Goal: Transaction & Acquisition: Purchase product/service

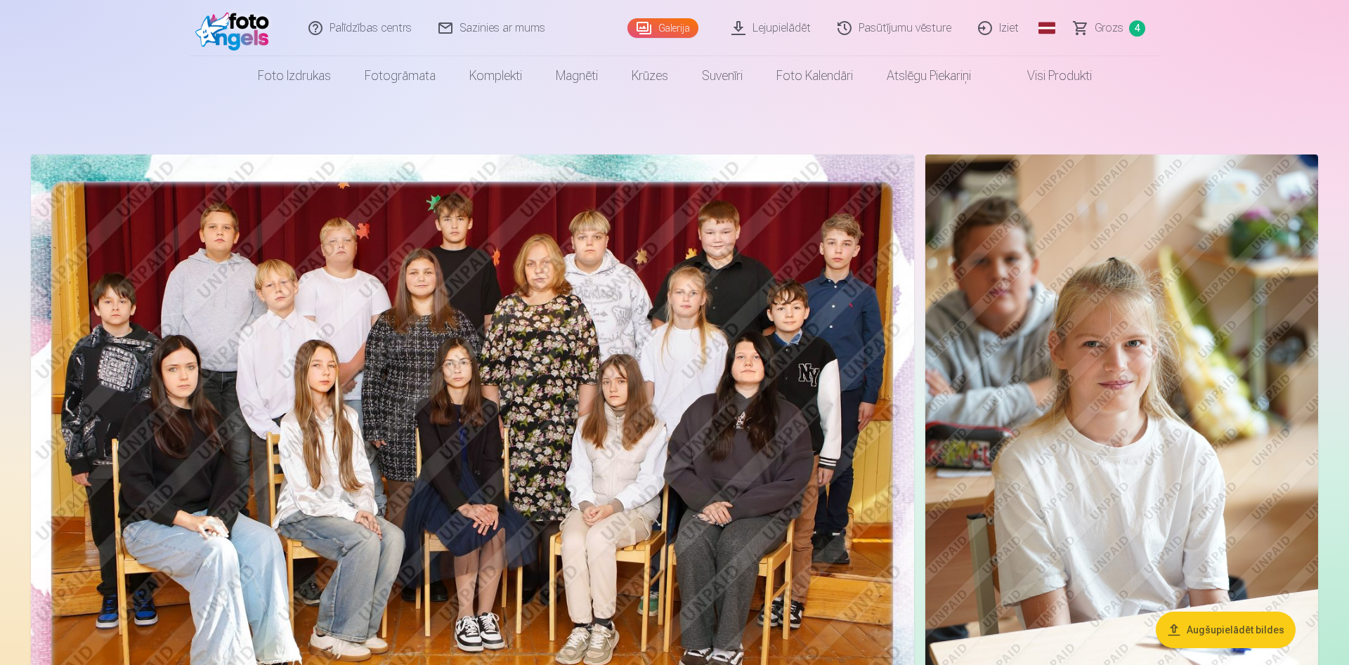
click at [1108, 17] on link "Grozs 4" at bounding box center [1110, 28] width 98 height 56
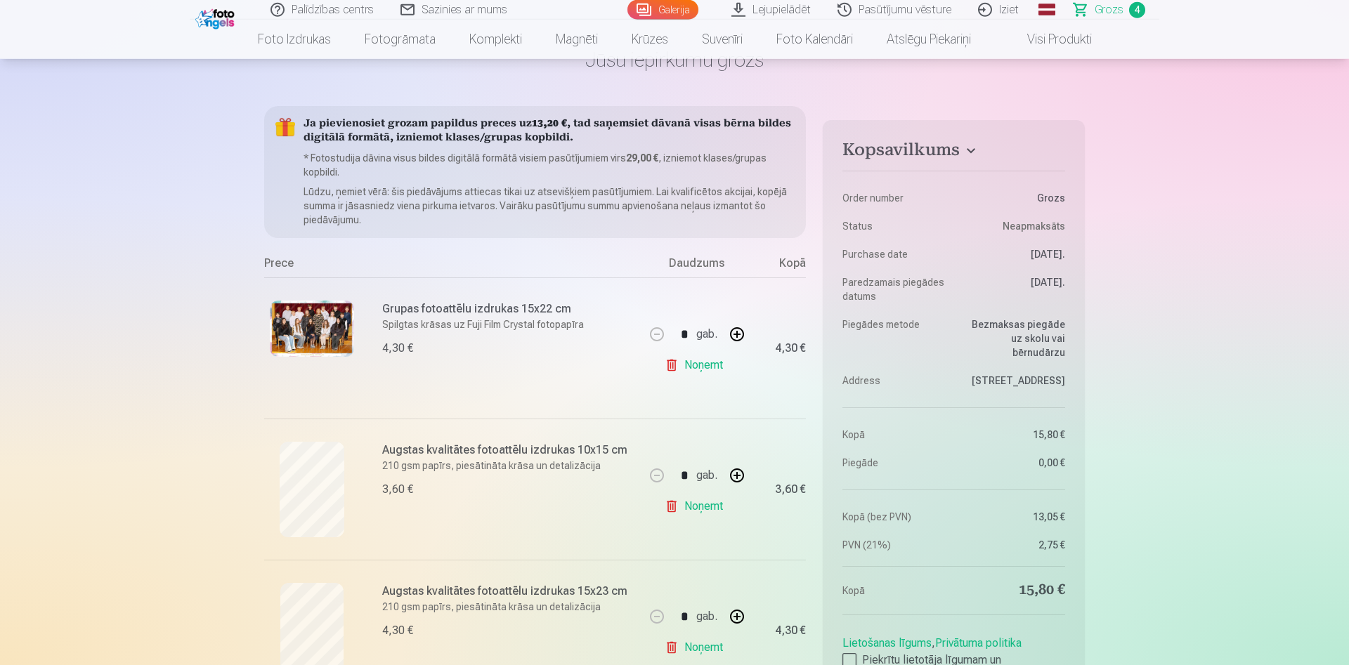
scroll to position [215, 0]
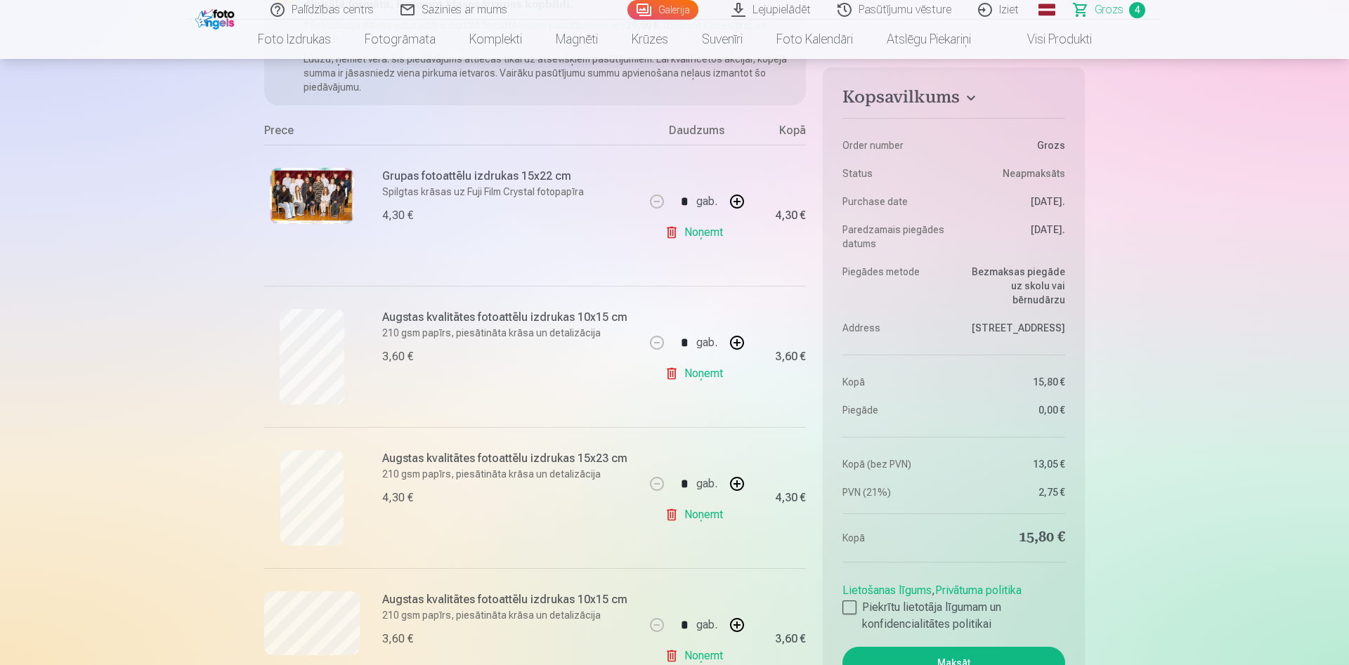
click at [685, 374] on link "Noņemt" at bounding box center [697, 374] width 64 height 28
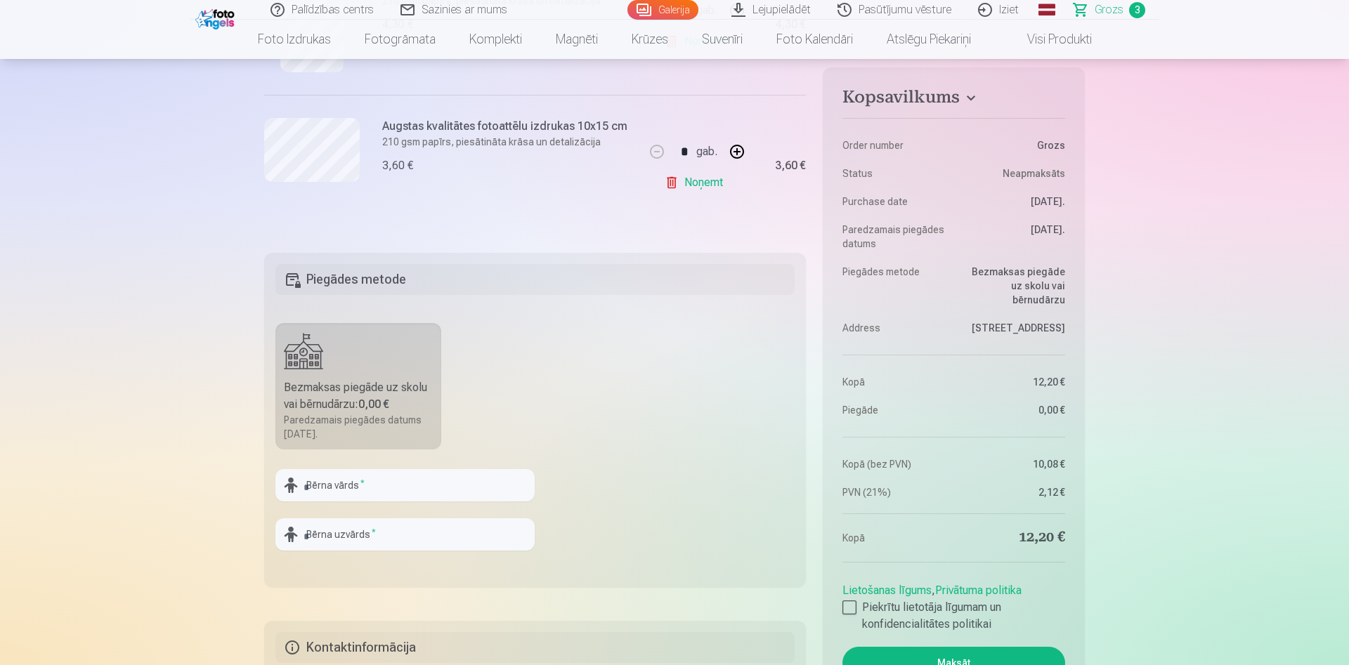
scroll to position [573, 0]
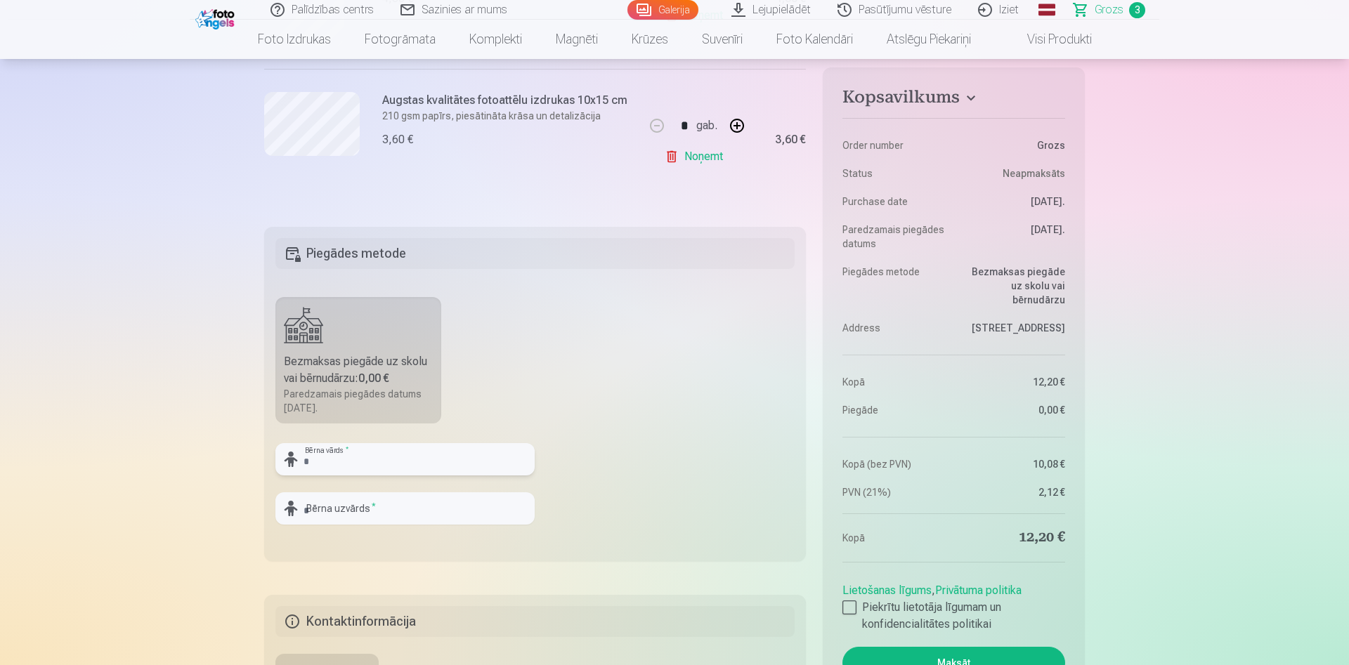
click at [351, 462] on input "text" at bounding box center [404, 459] width 259 height 32
type input "******"
click at [338, 508] on input "text" at bounding box center [404, 509] width 259 height 32
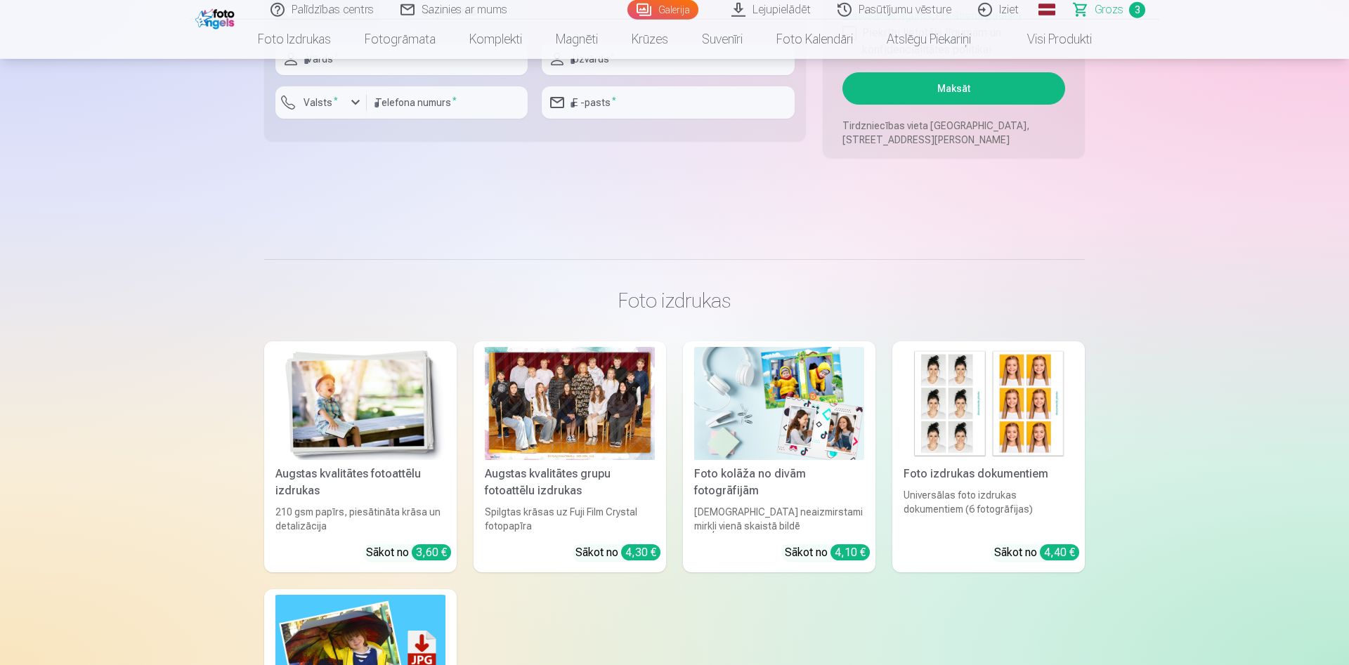
scroll to position [1218, 0]
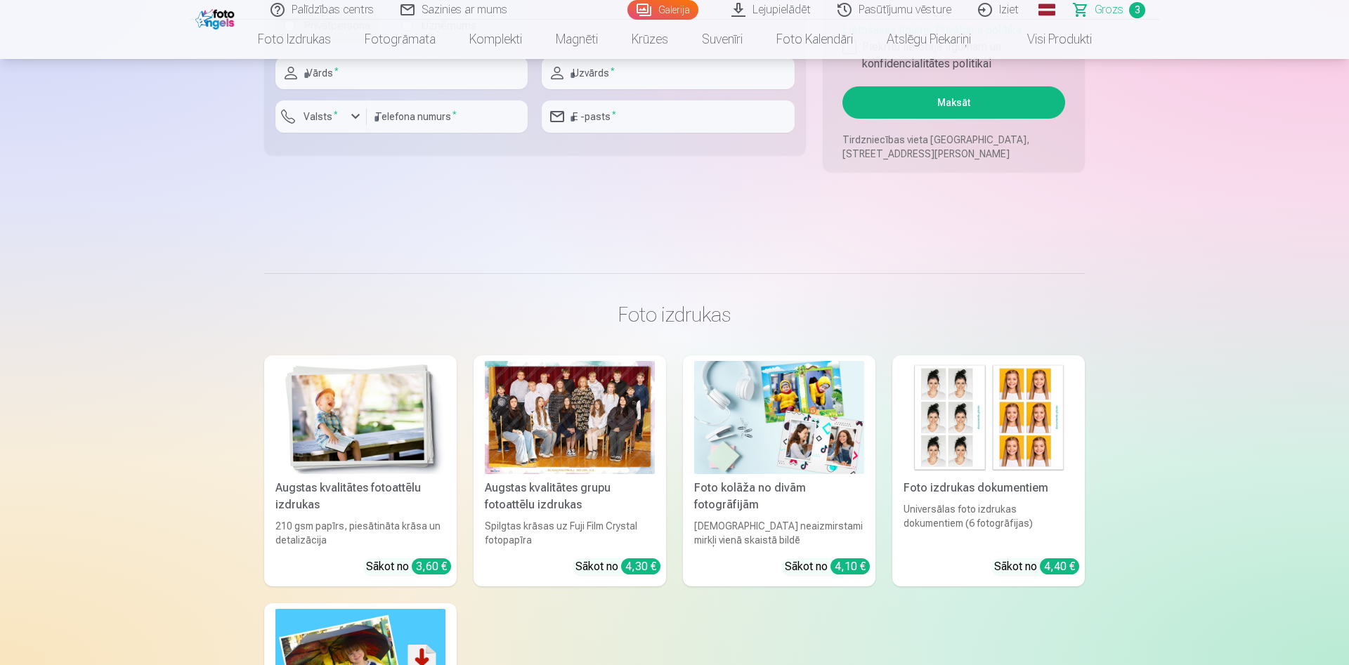
type input "******"
drag, startPoint x: 576, startPoint y: 47, endPoint x: 578, endPoint y: 54, distance: 7.3
click at [577, 47] on link "Magnēti" at bounding box center [577, 39] width 76 height 39
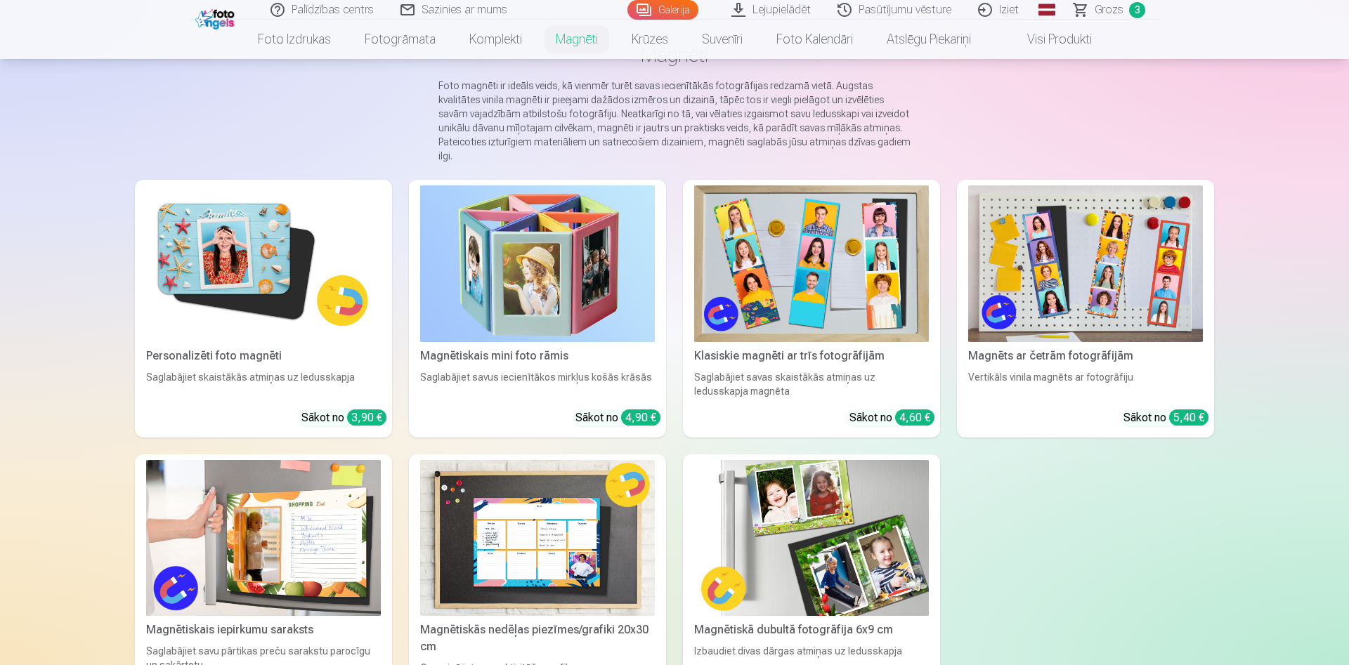
scroll to position [72, 0]
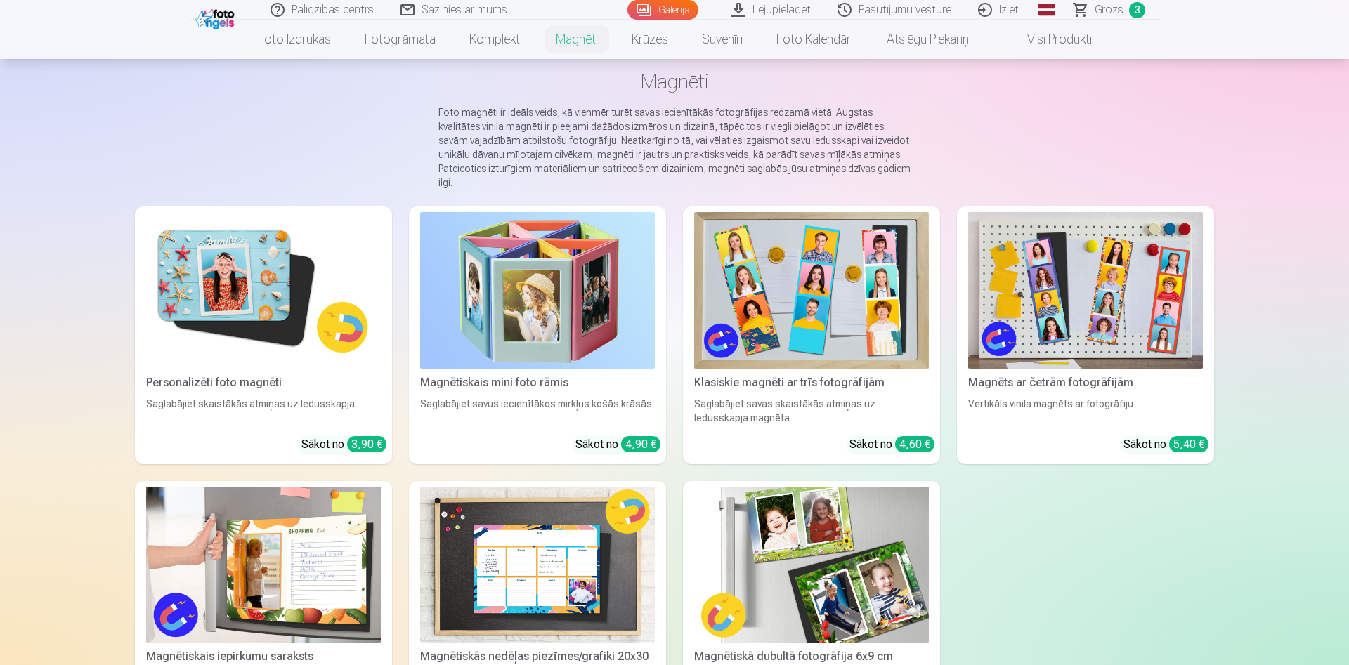
click at [273, 258] on img at bounding box center [263, 290] width 235 height 157
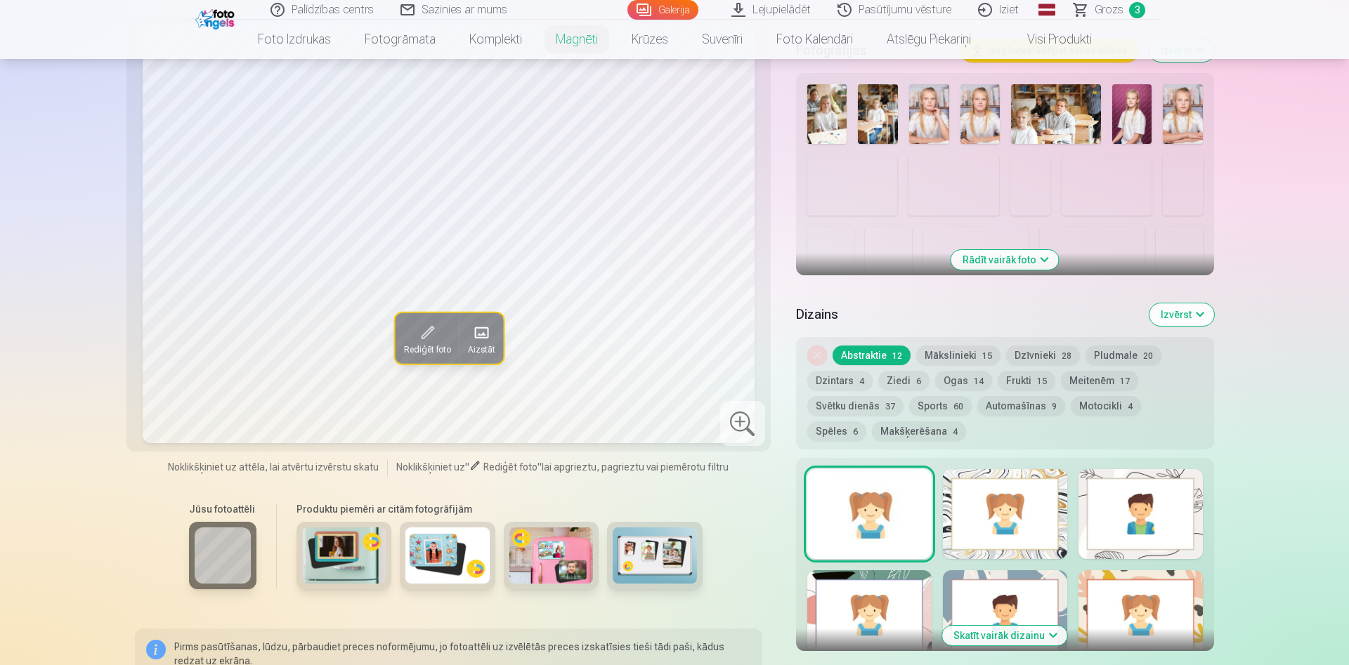
scroll to position [502, 0]
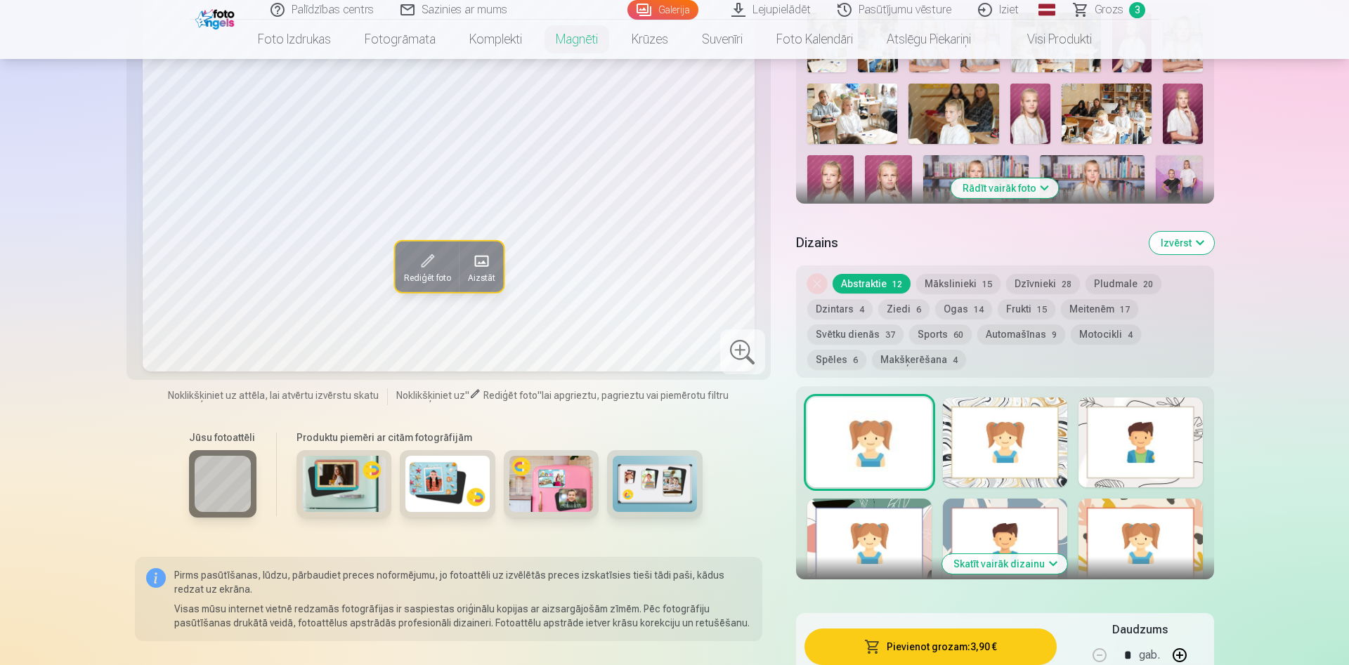
click at [576, 483] on img at bounding box center [551, 484] width 84 height 56
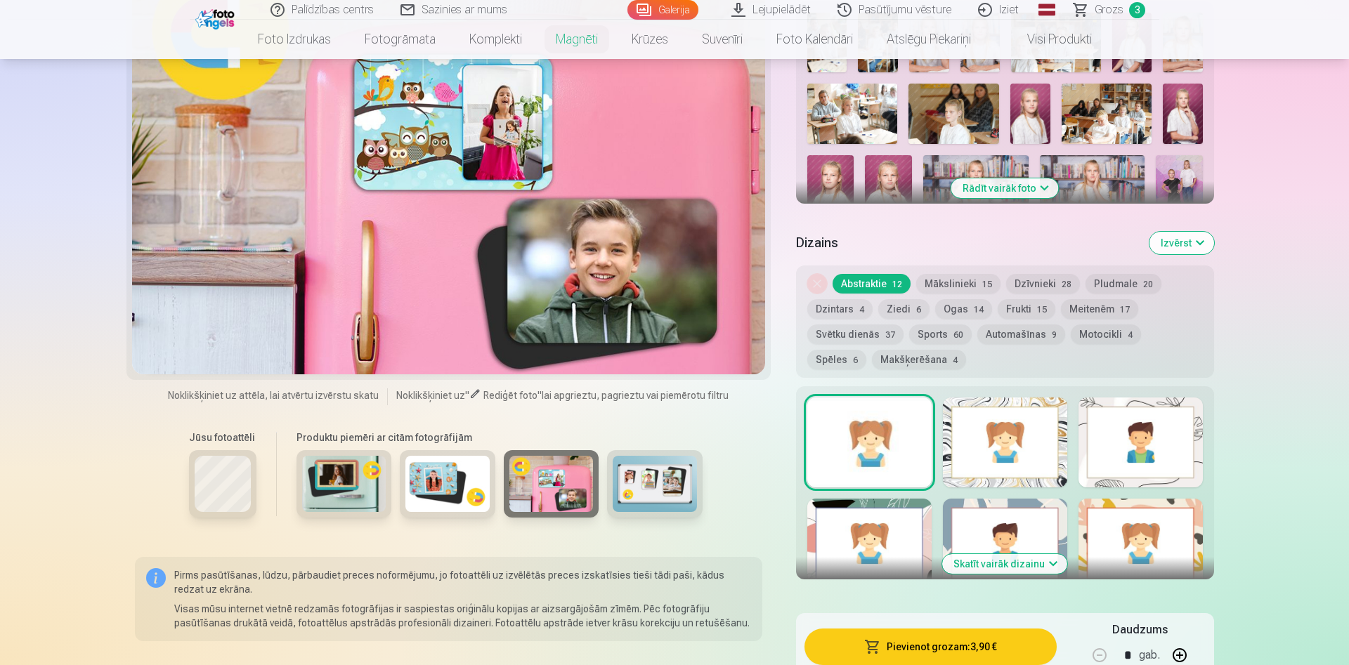
scroll to position [358, 0]
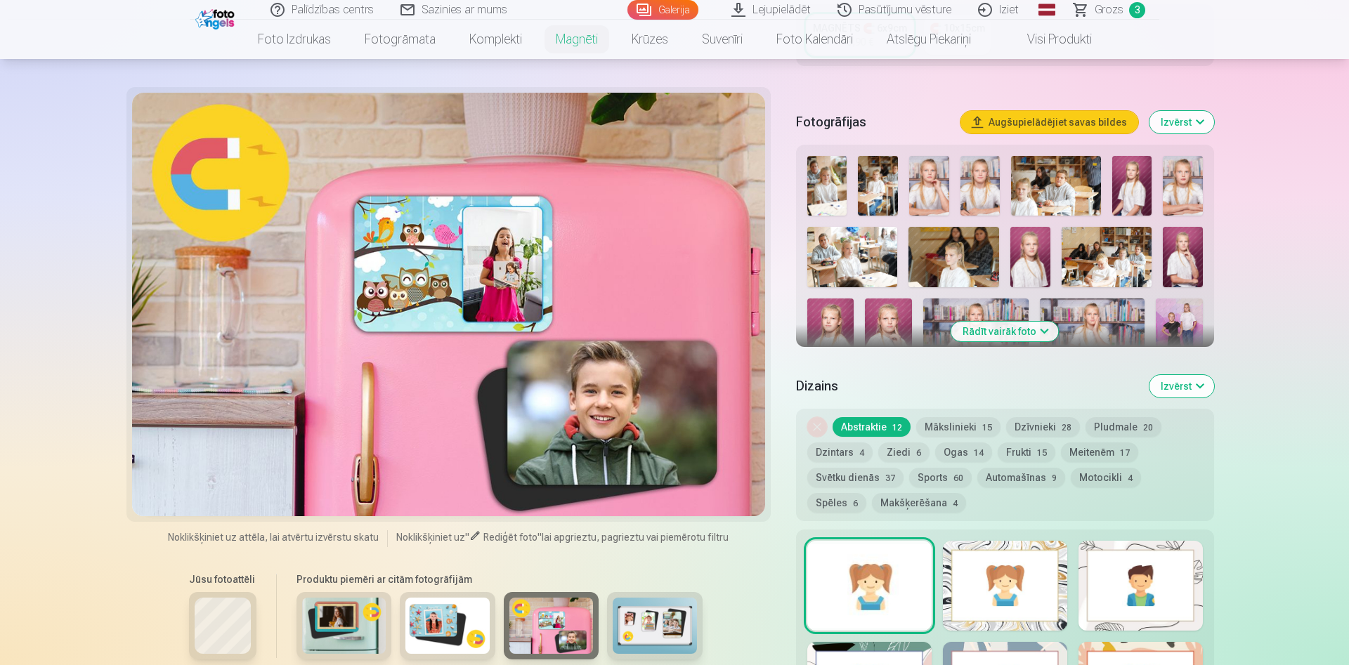
click at [1023, 323] on button "Rādīt vairāk foto" at bounding box center [1005, 332] width 108 height 20
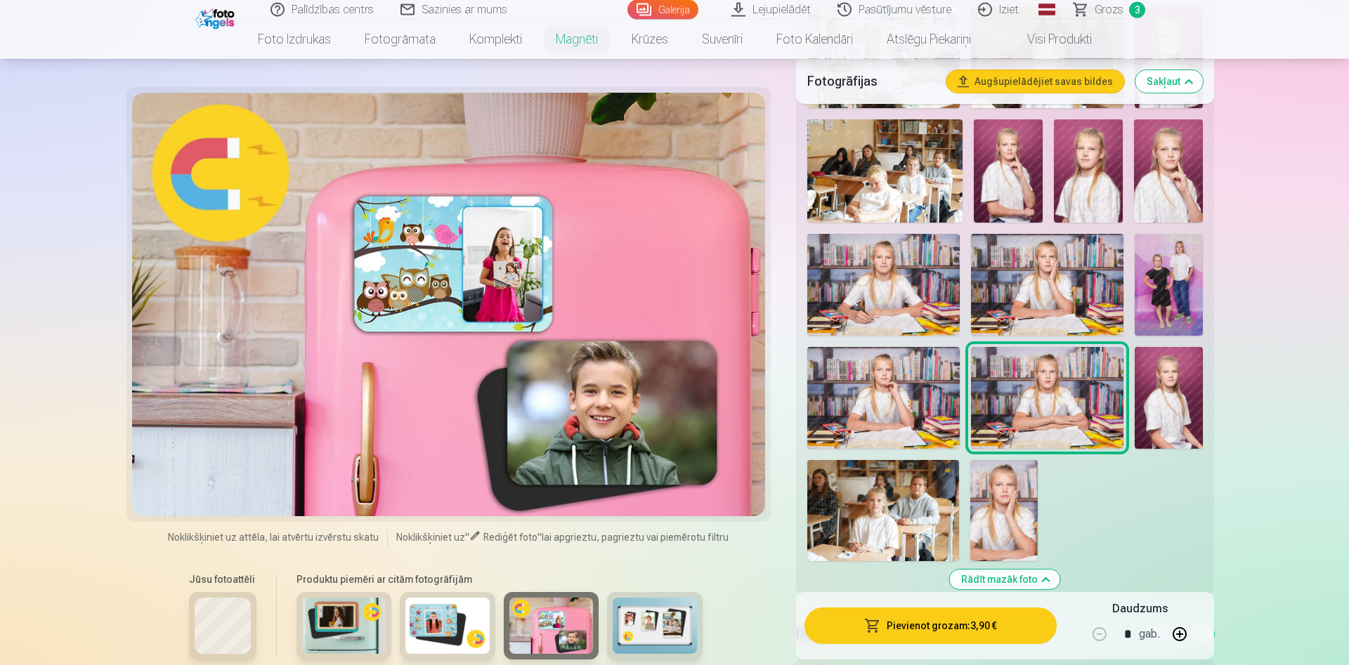
scroll to position [717, 0]
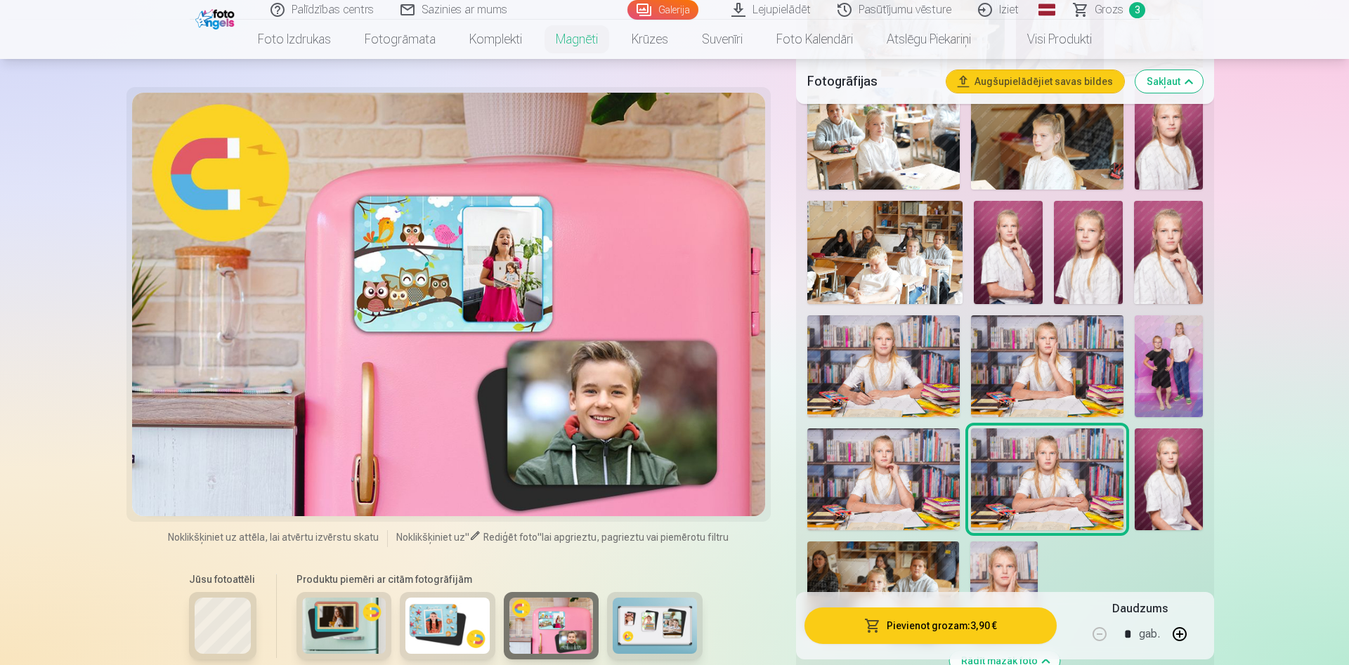
click at [879, 352] on img at bounding box center [883, 366] width 152 height 102
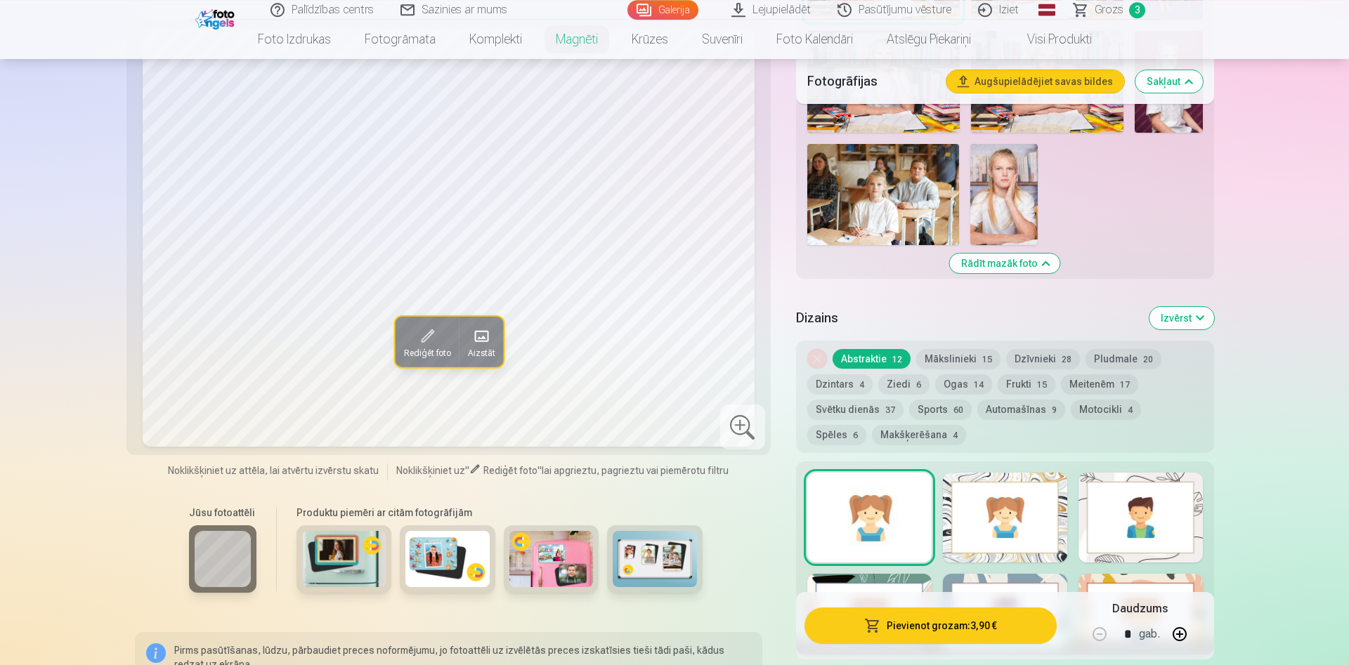
scroll to position [1147, 0]
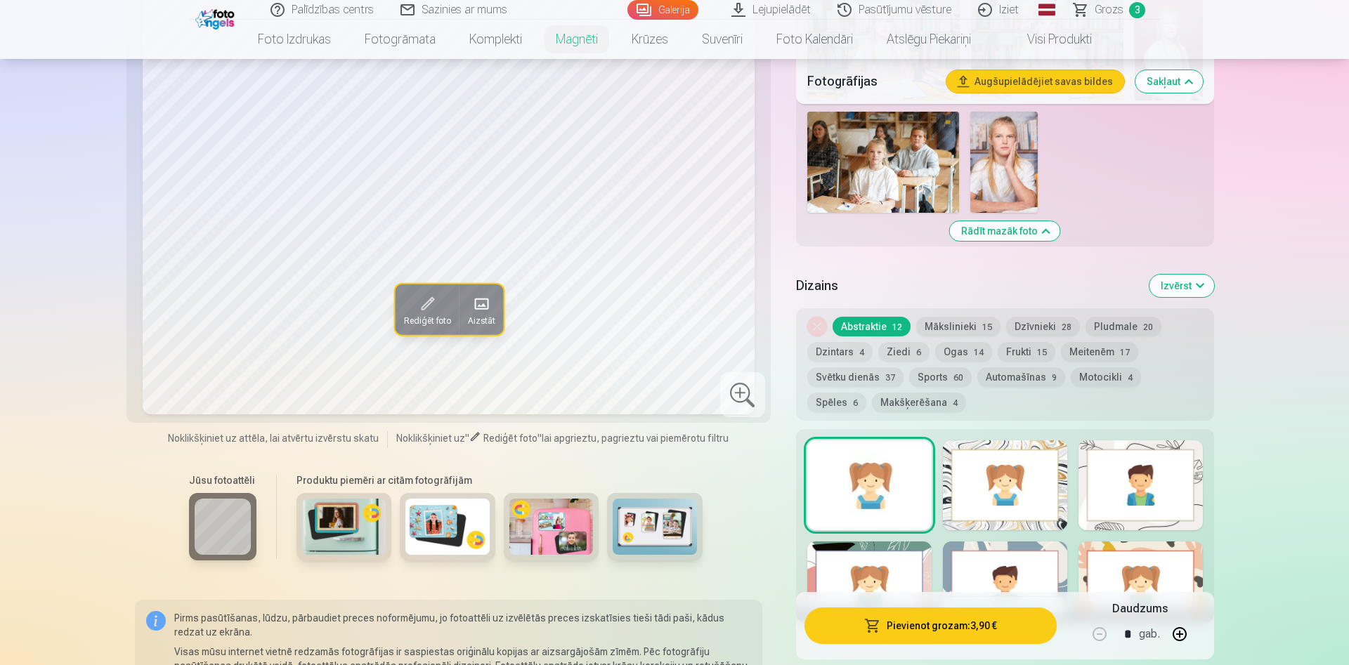
click at [960, 317] on button "Mākslinieki 15" at bounding box center [958, 327] width 84 height 20
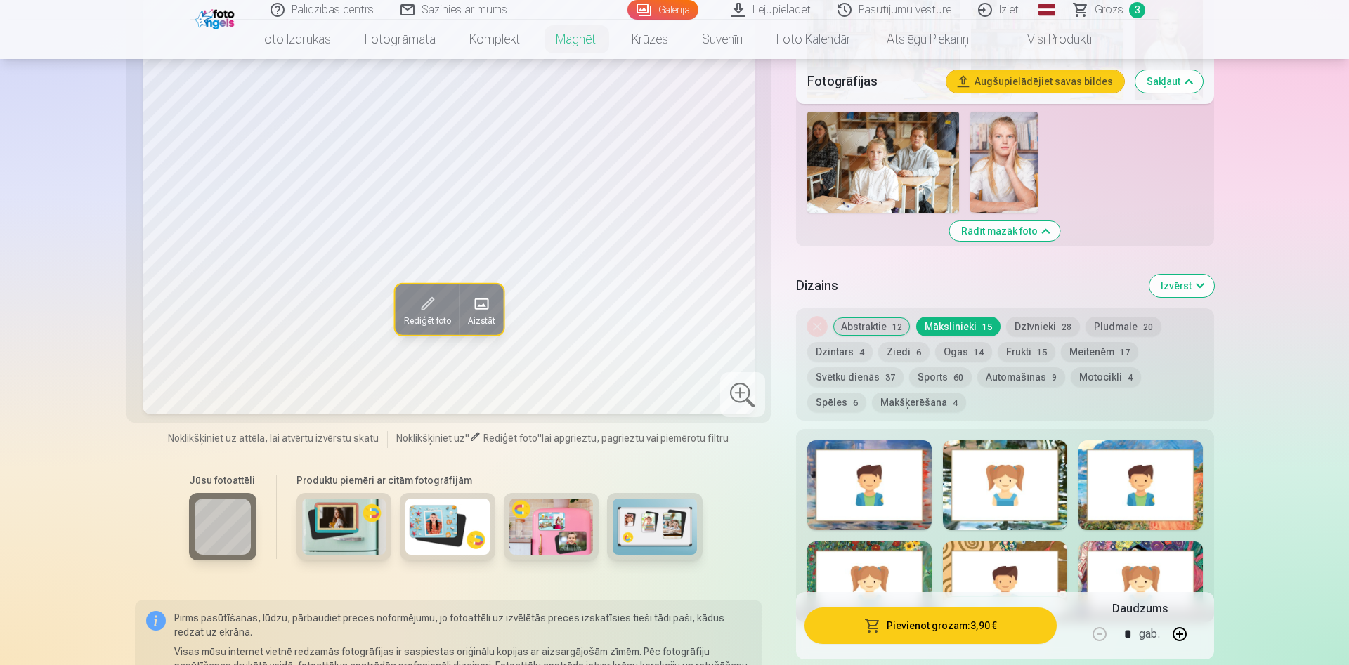
scroll to position [1075, 0]
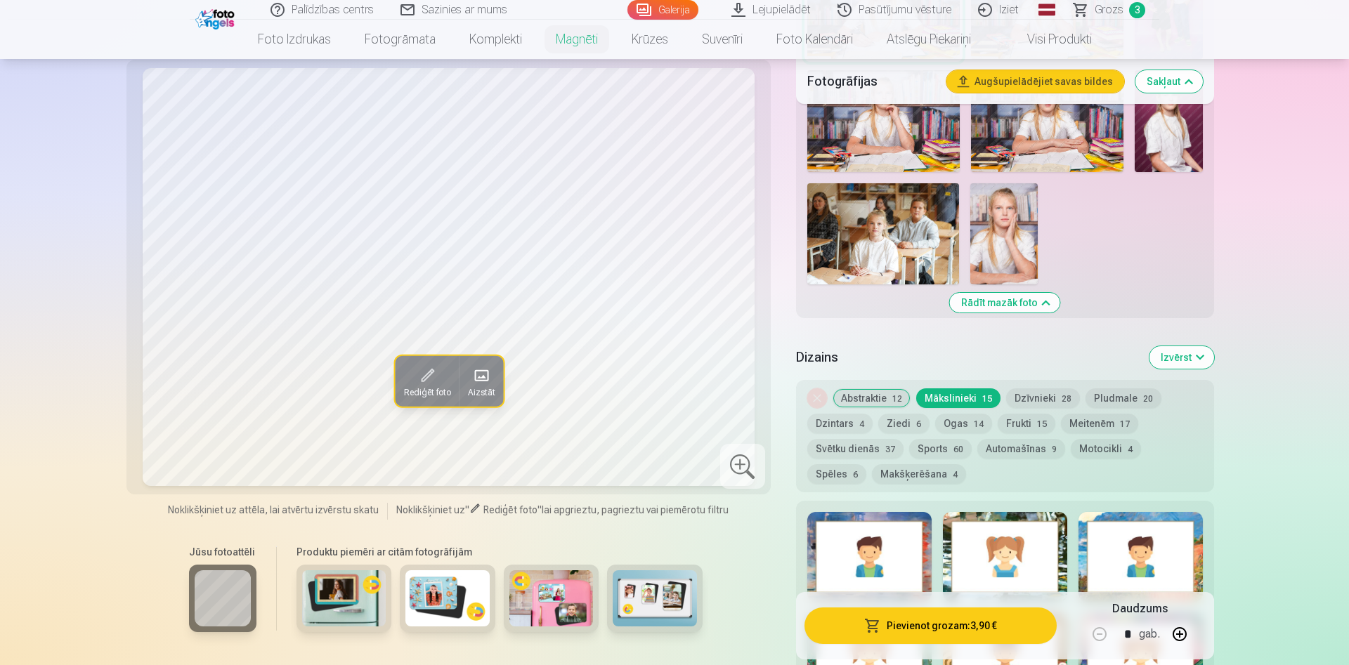
click at [1023, 389] on button "Dzīvnieki 28" at bounding box center [1043, 399] width 74 height 20
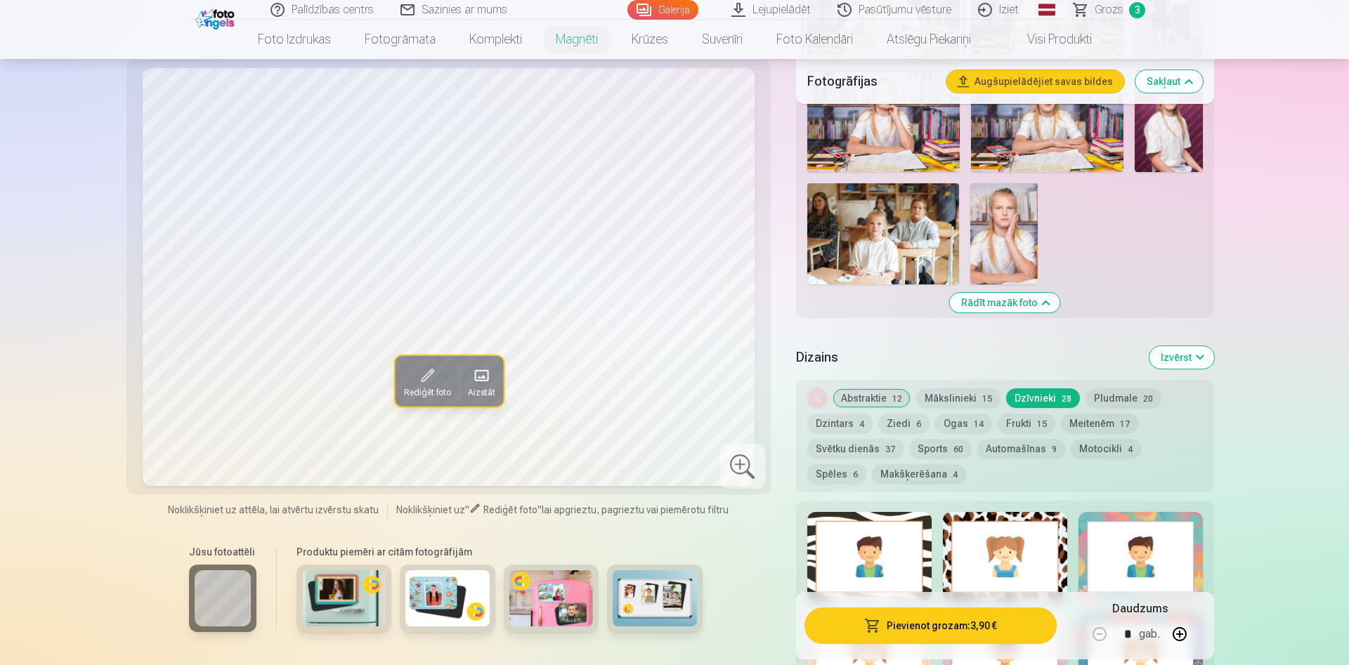
click at [1107, 389] on button "Pludmale 20" at bounding box center [1124, 399] width 76 height 20
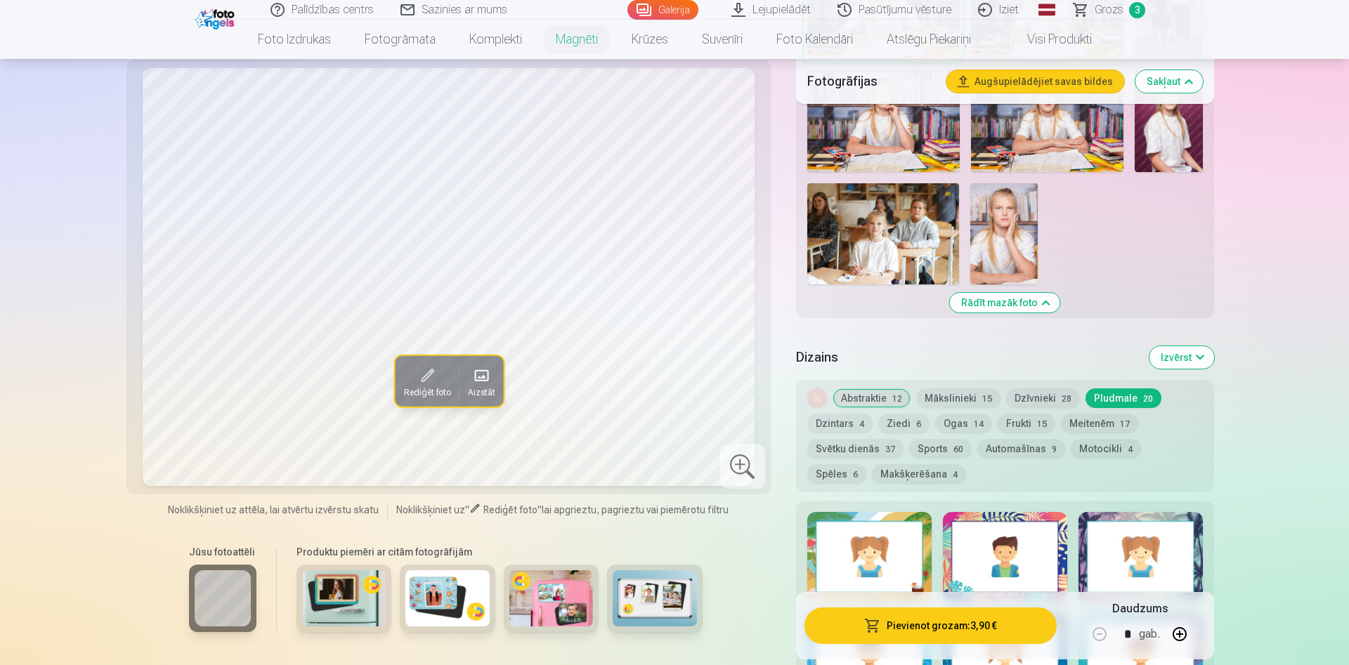
click at [1109, 414] on button "Meitenēm 17" at bounding box center [1099, 424] width 77 height 20
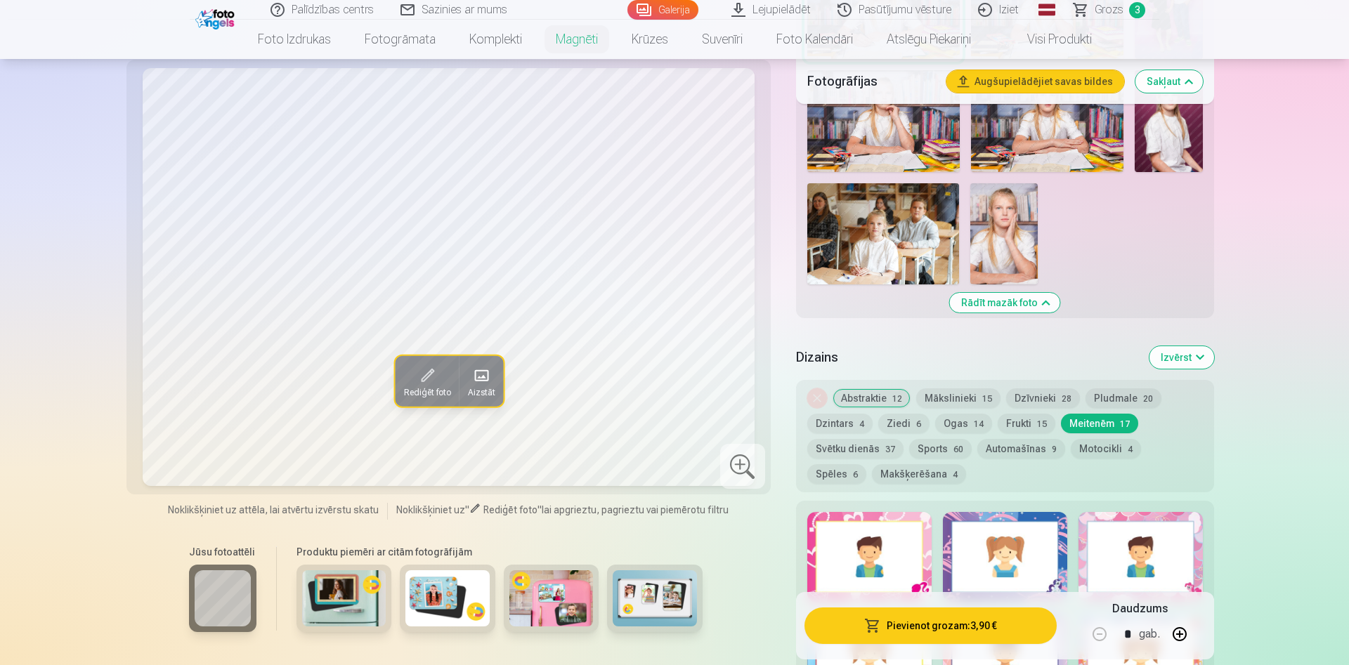
click at [1017, 414] on button "Frukti 15" at bounding box center [1027, 424] width 58 height 20
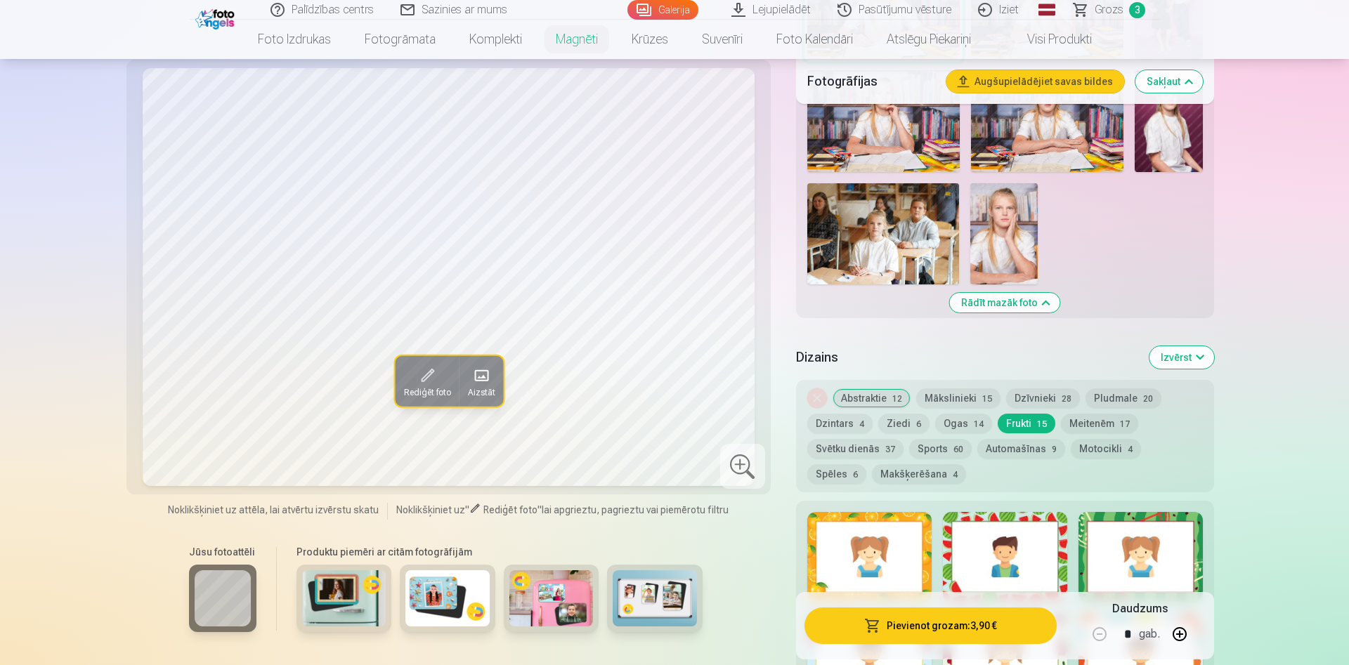
click at [969, 414] on button "Ogas 14" at bounding box center [963, 424] width 57 height 20
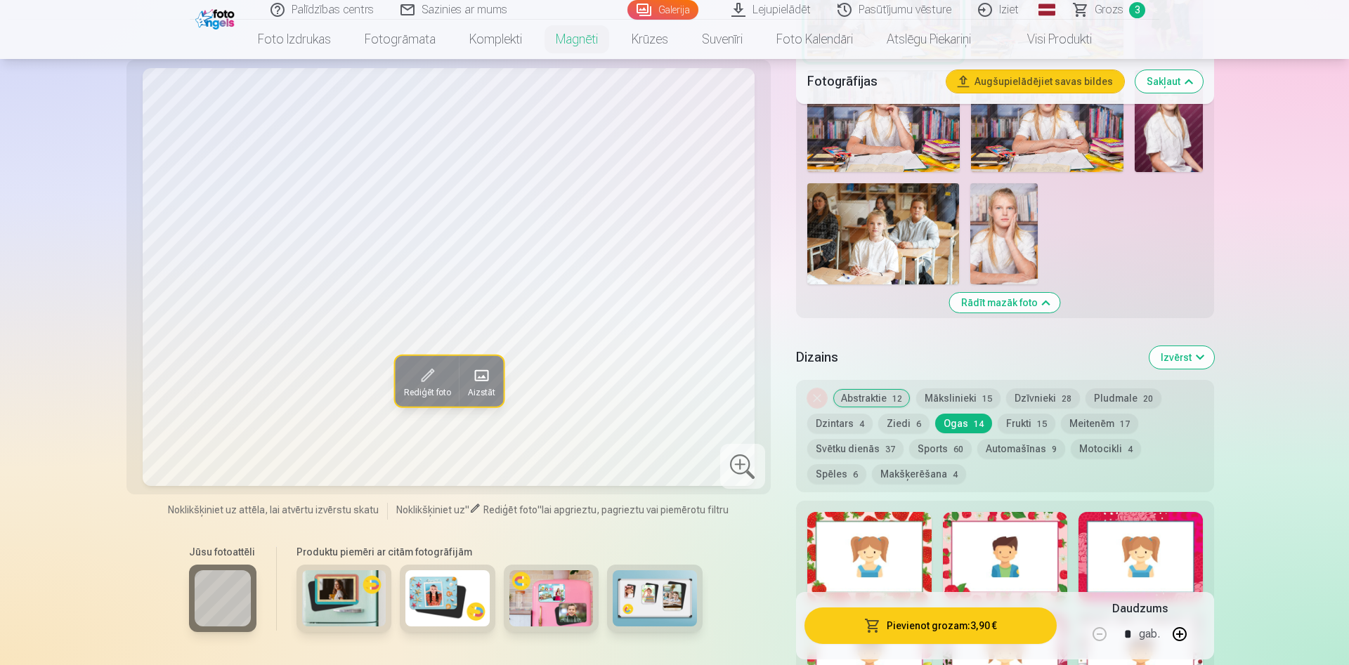
click at [901, 414] on button "Ziedi 6" at bounding box center [903, 424] width 51 height 20
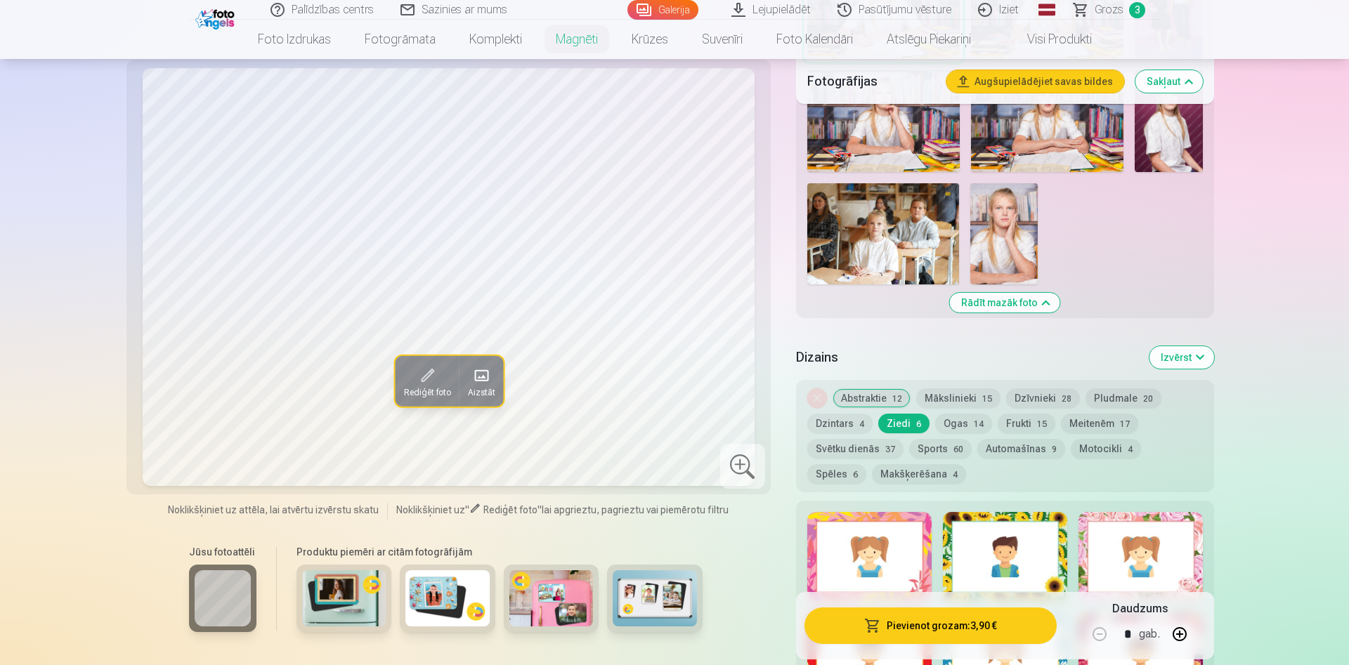
click at [840, 414] on button "Dzintars 4" at bounding box center [839, 424] width 65 height 20
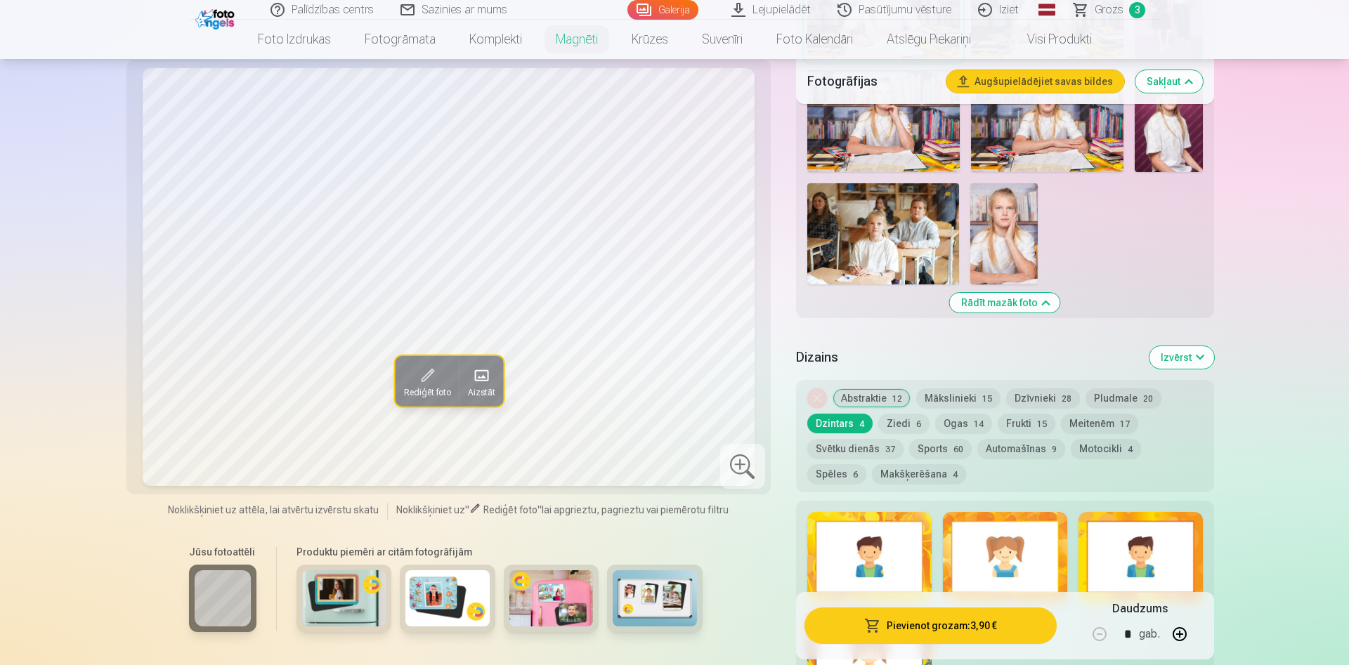
click at [835, 439] on button "Svētku dienās 37" at bounding box center [855, 449] width 96 height 20
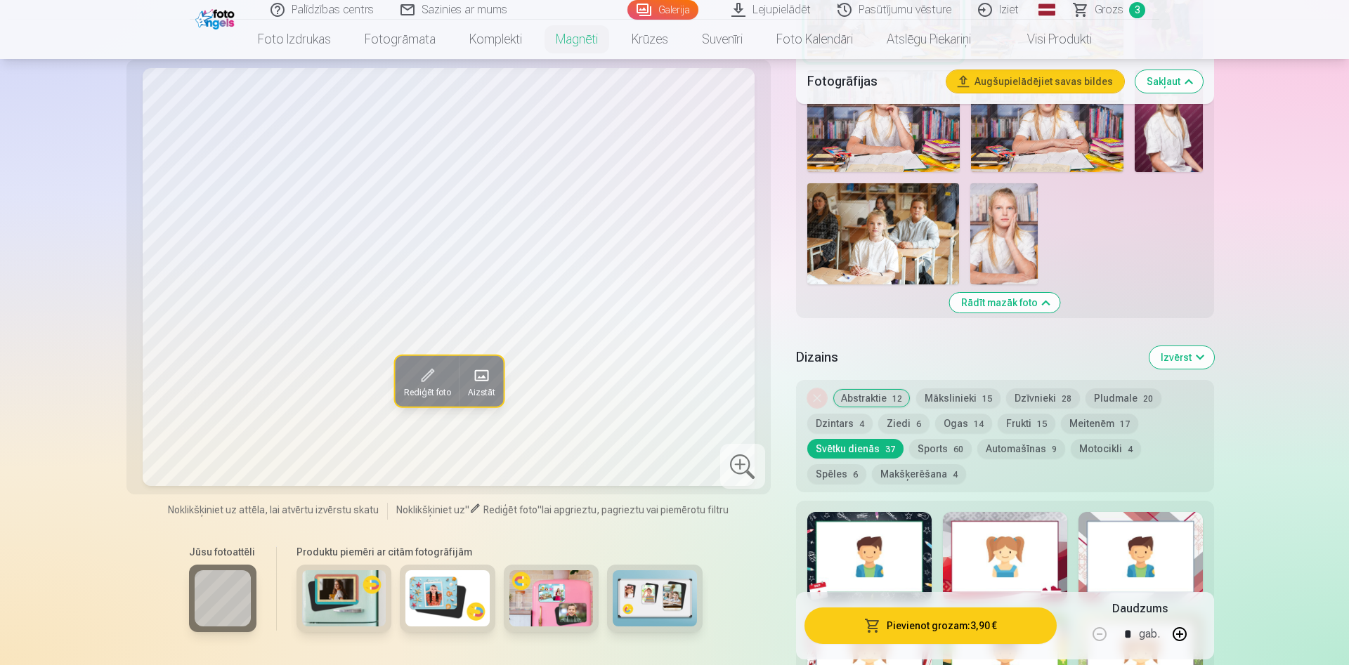
click at [956, 445] on span "60" at bounding box center [958, 450] width 10 height 10
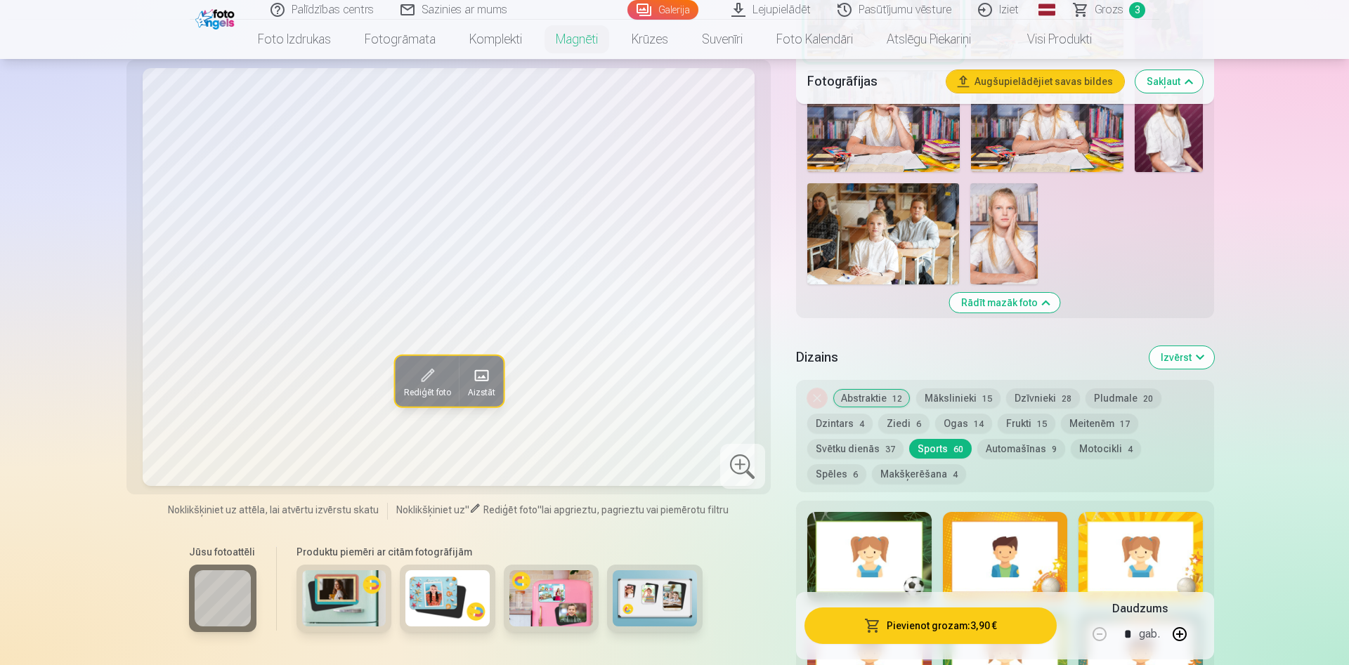
click at [1012, 439] on button "Automašīnas 9" at bounding box center [1021, 449] width 88 height 20
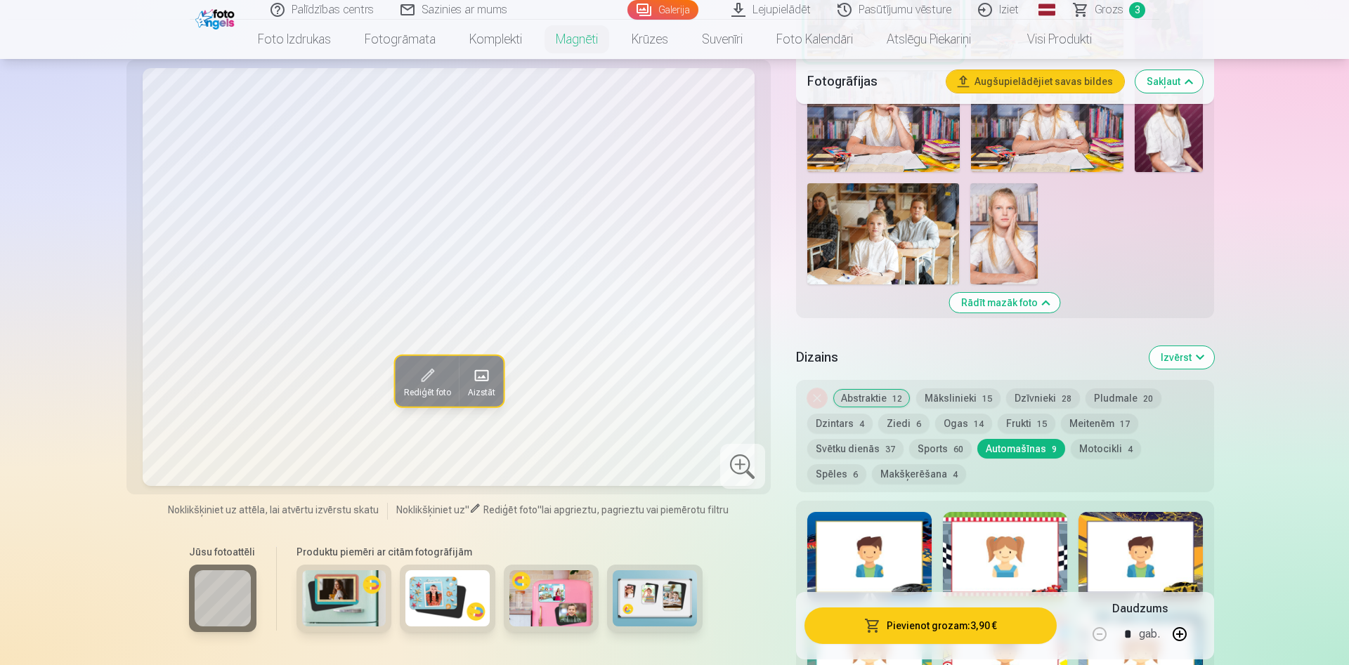
click at [1079, 439] on button "Motocikli 4" at bounding box center [1106, 449] width 70 height 20
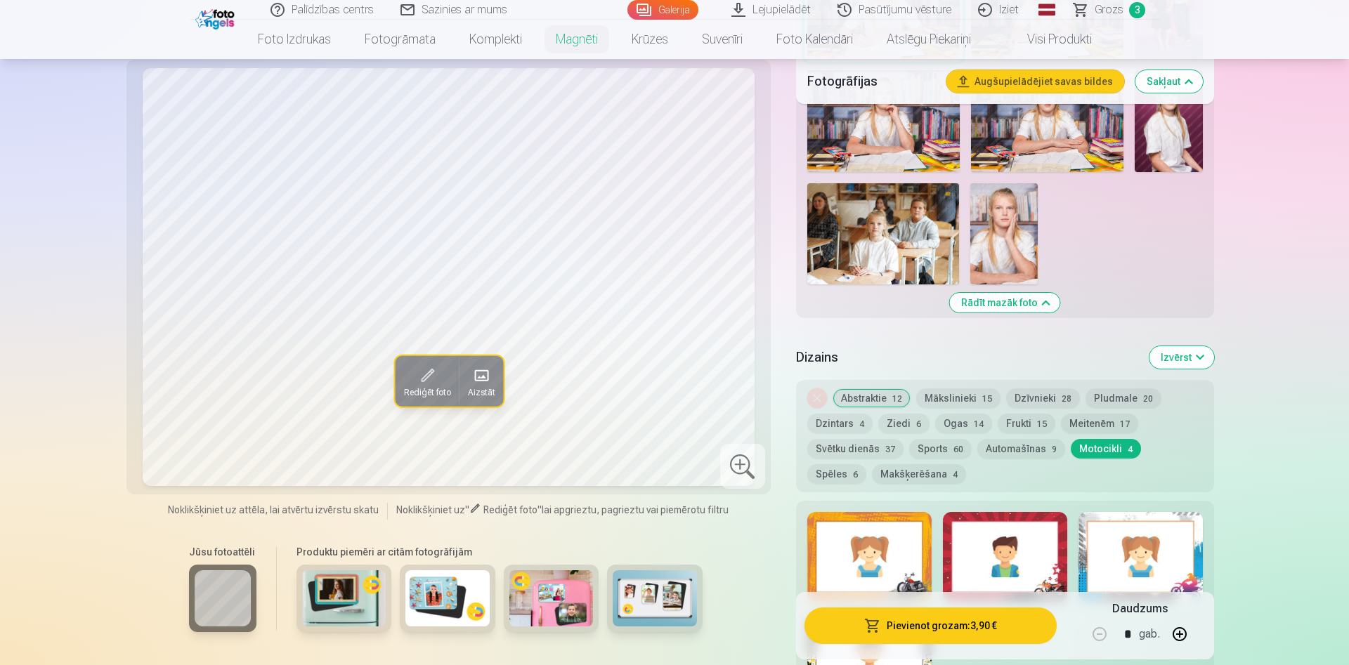
click at [866, 464] on button "Spēles 6" at bounding box center [836, 474] width 59 height 20
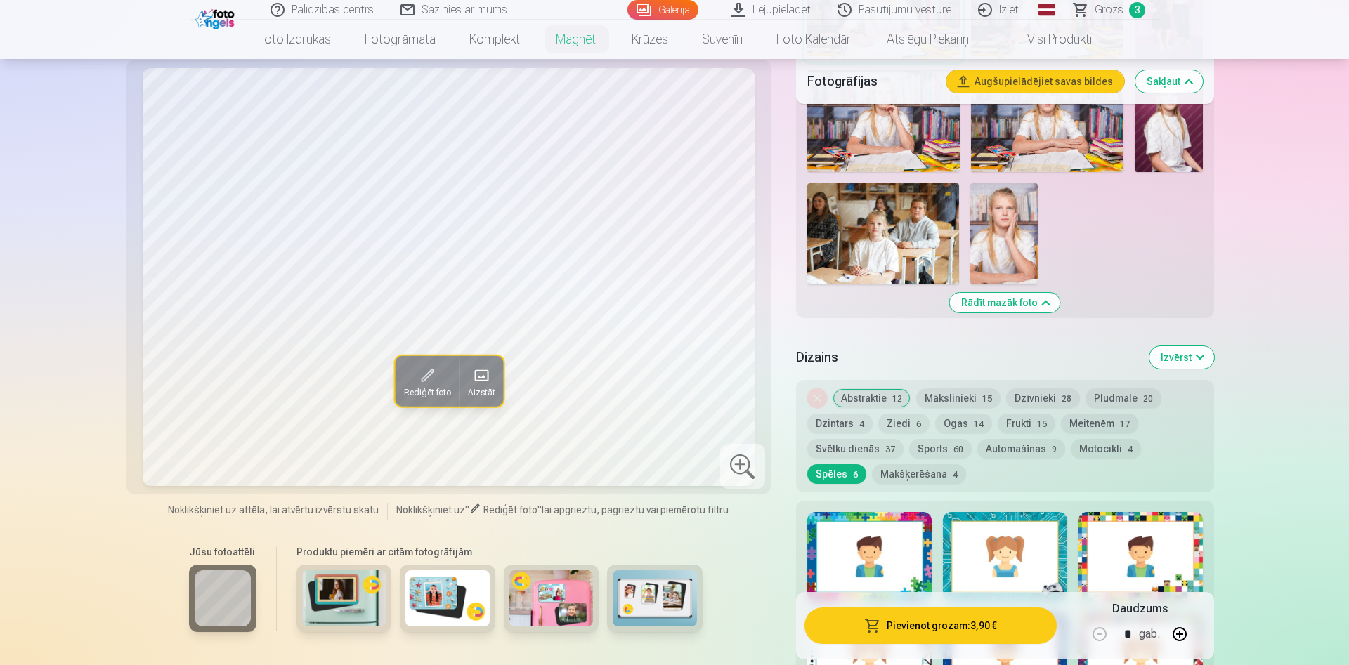
click at [872, 464] on button "Makšķerēšana 4" at bounding box center [919, 474] width 94 height 20
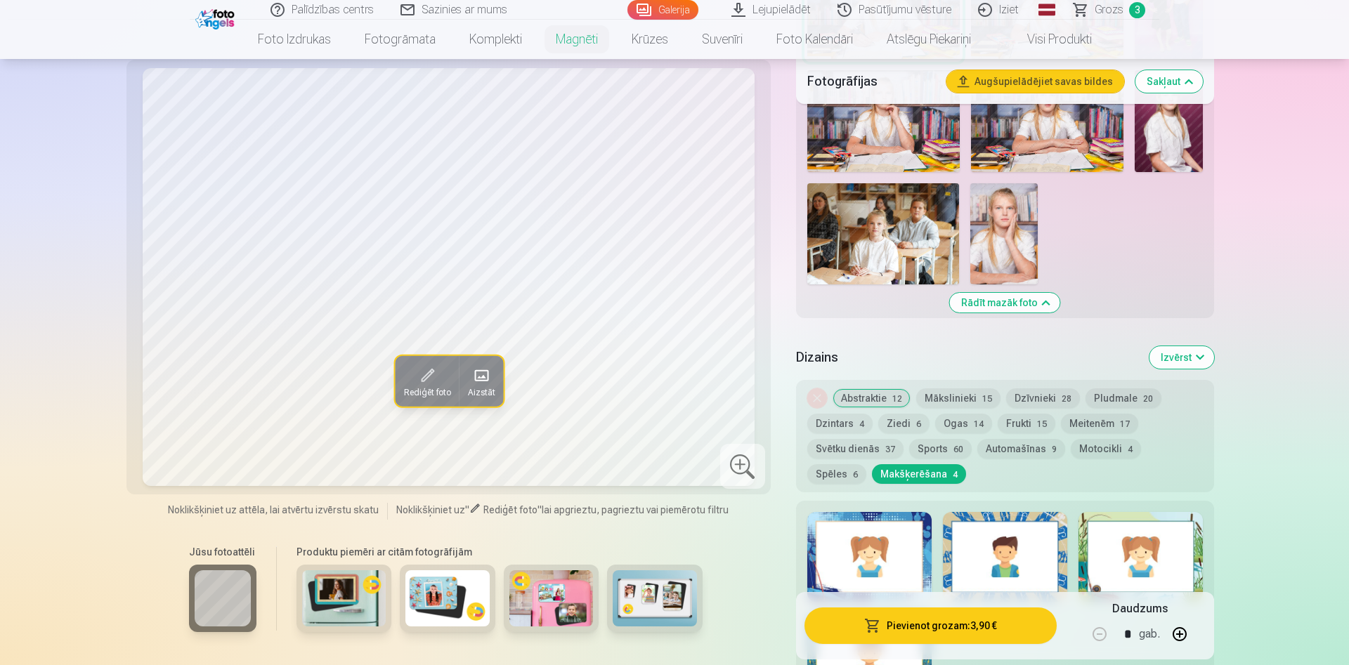
click at [1141, 545] on div at bounding box center [1141, 557] width 124 height 90
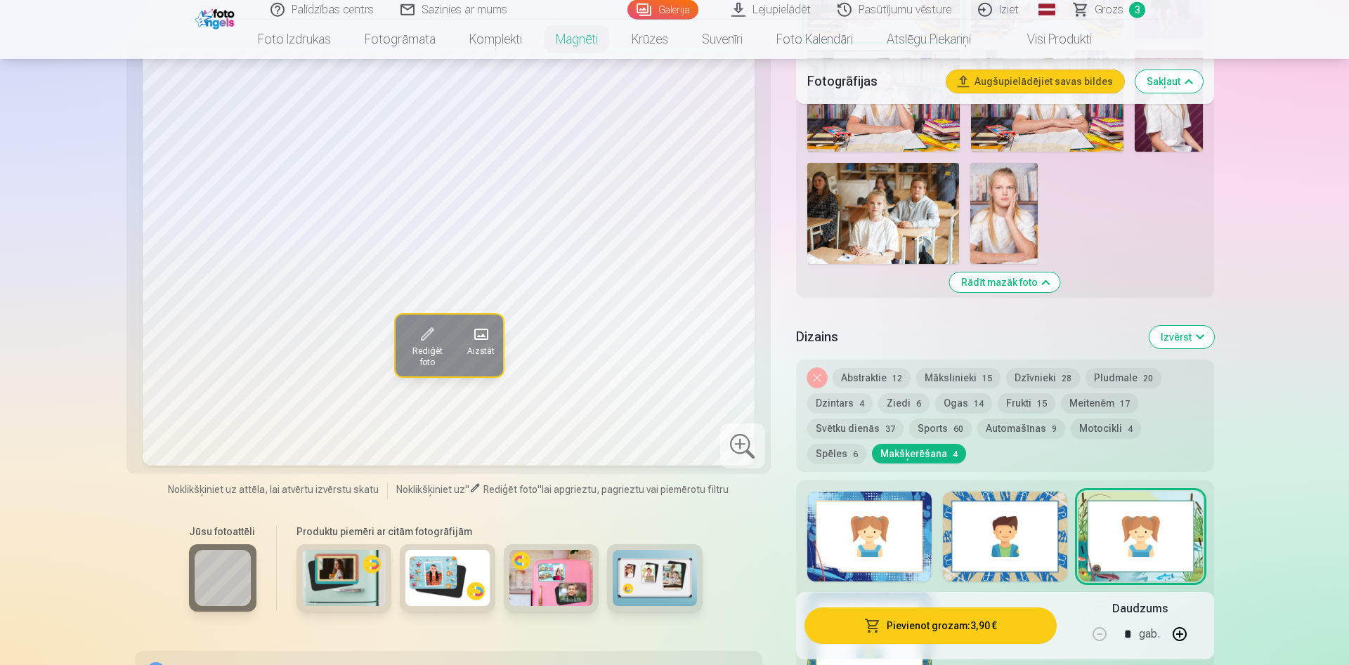
scroll to position [1147, 0]
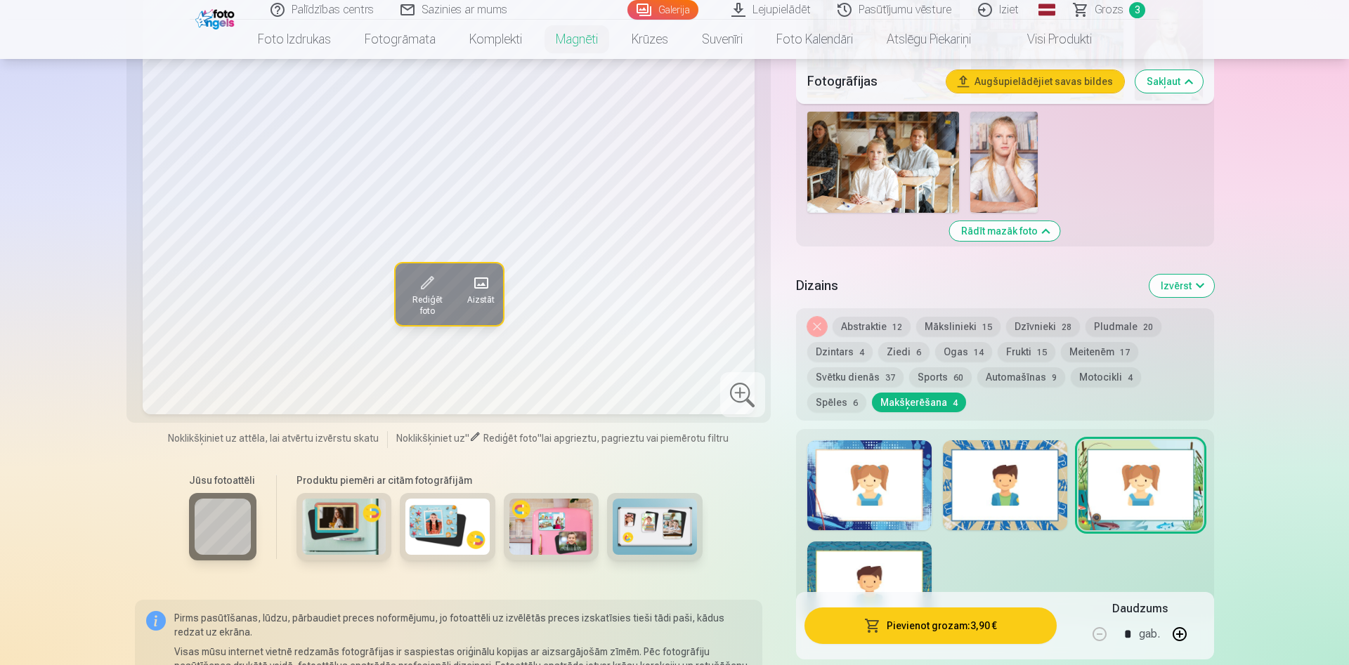
click at [1029, 495] on div at bounding box center [1005, 486] width 124 height 90
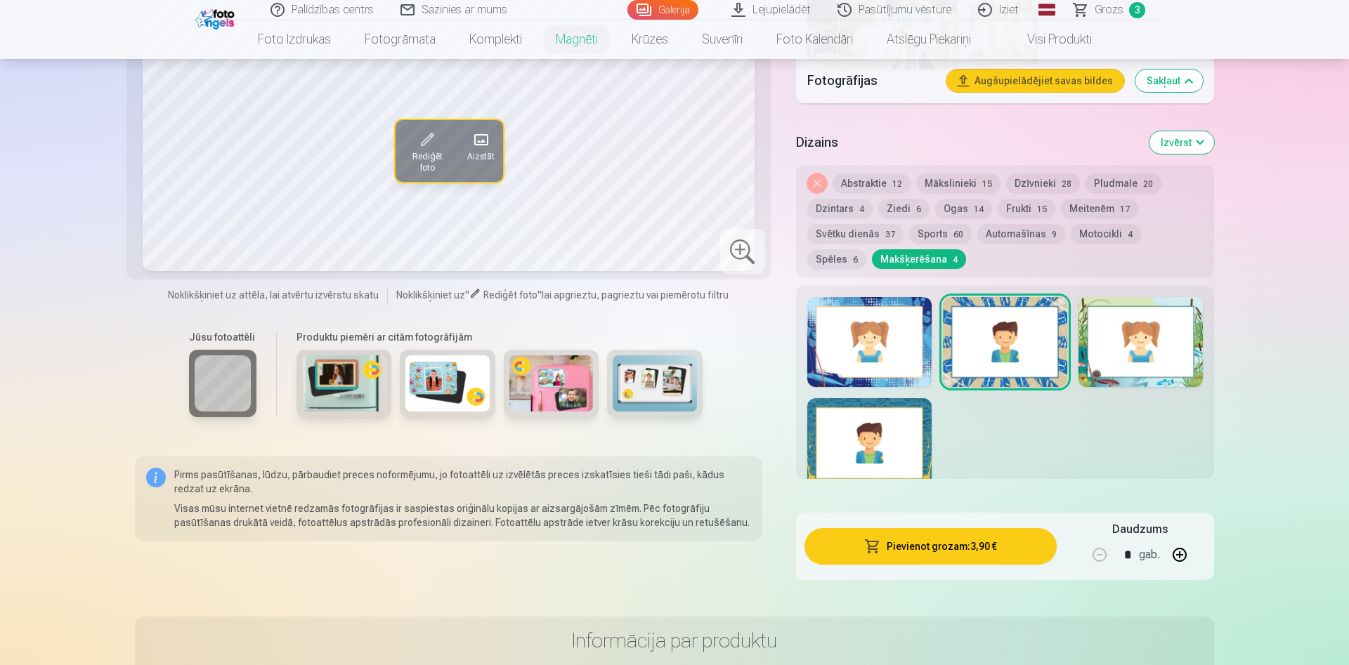
click at [901, 448] on div at bounding box center [869, 443] width 124 height 90
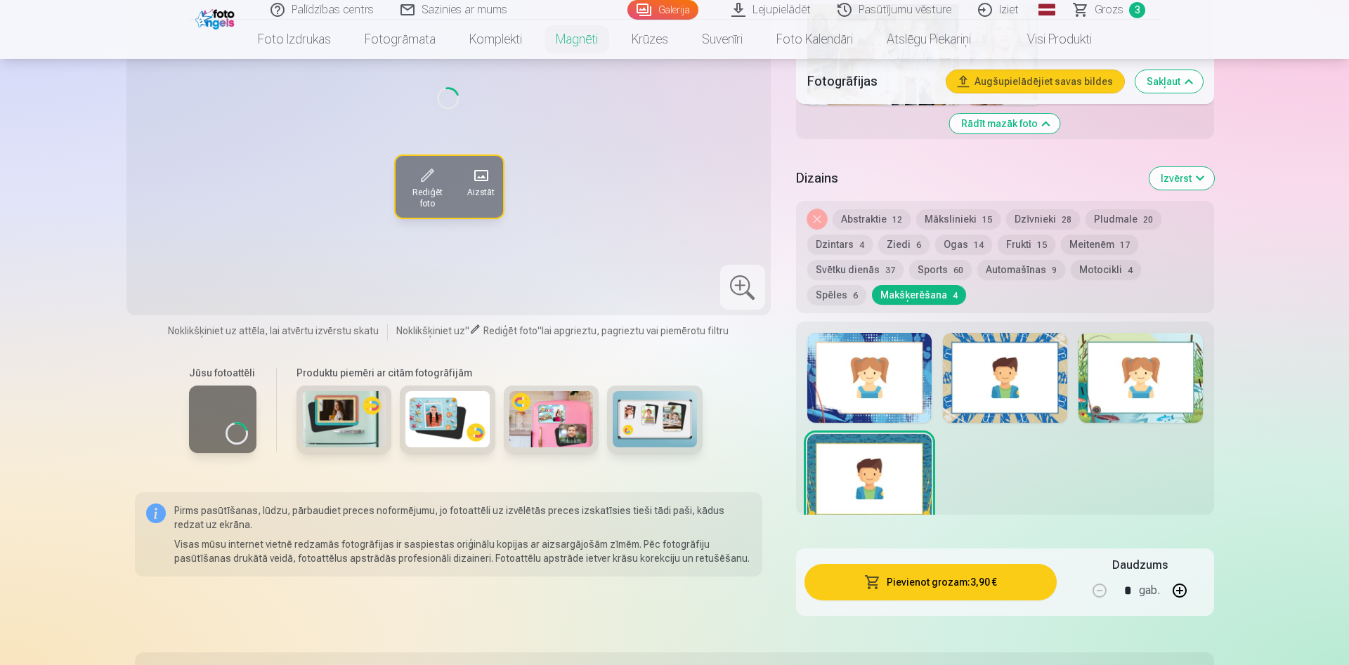
scroll to position [1075, 0]
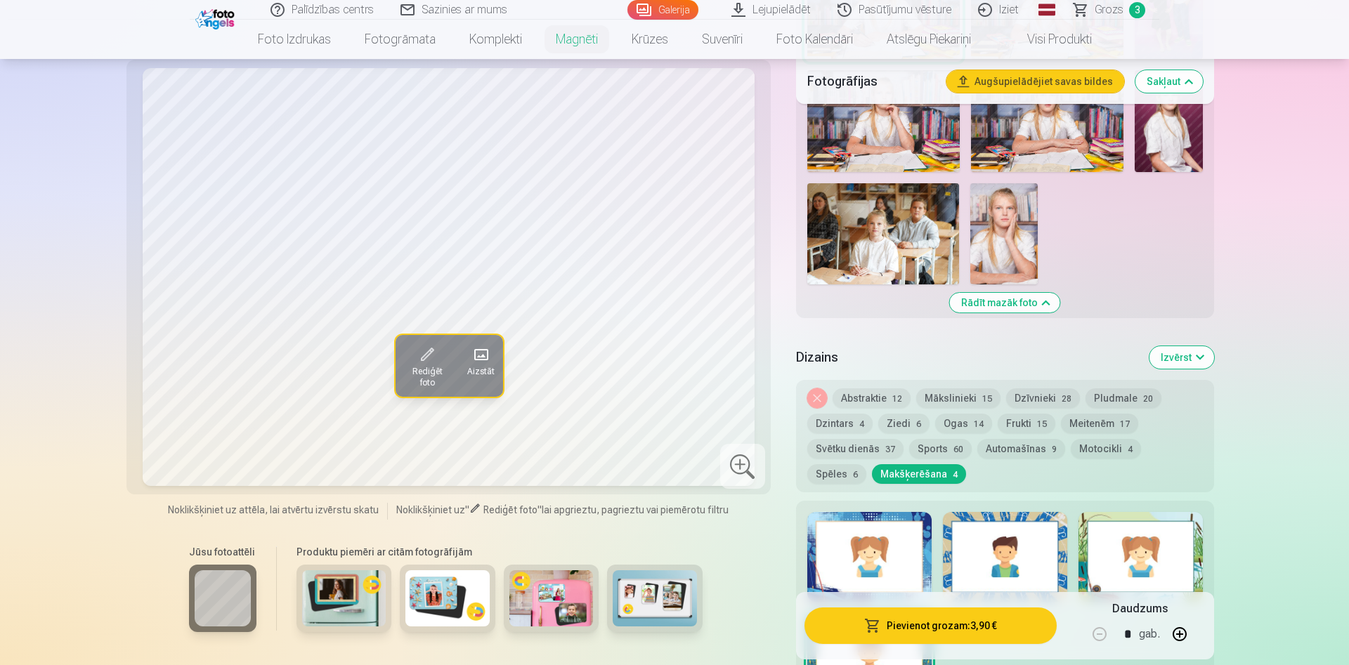
click at [905, 521] on div at bounding box center [869, 557] width 124 height 90
click at [1158, 560] on div at bounding box center [1141, 557] width 124 height 90
click at [1160, 538] on div at bounding box center [1141, 557] width 124 height 90
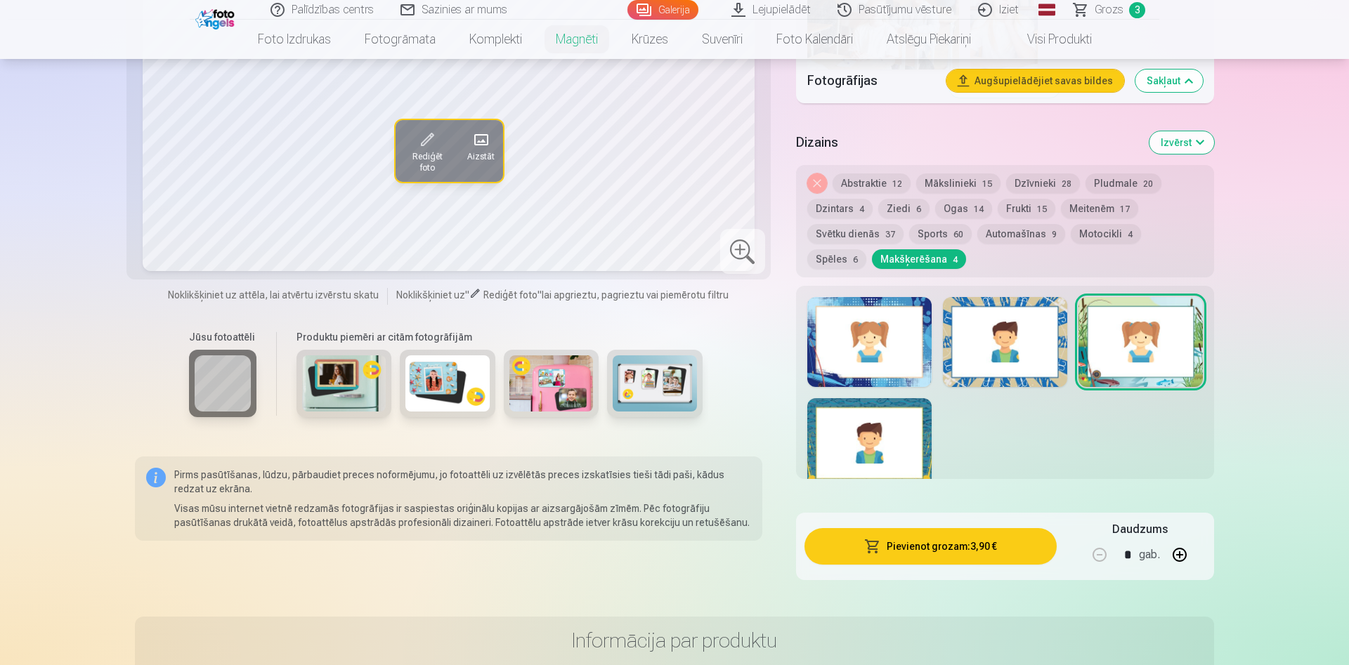
click at [947, 541] on button "Pievienot grozam : 3,90 €" at bounding box center [930, 546] width 252 height 37
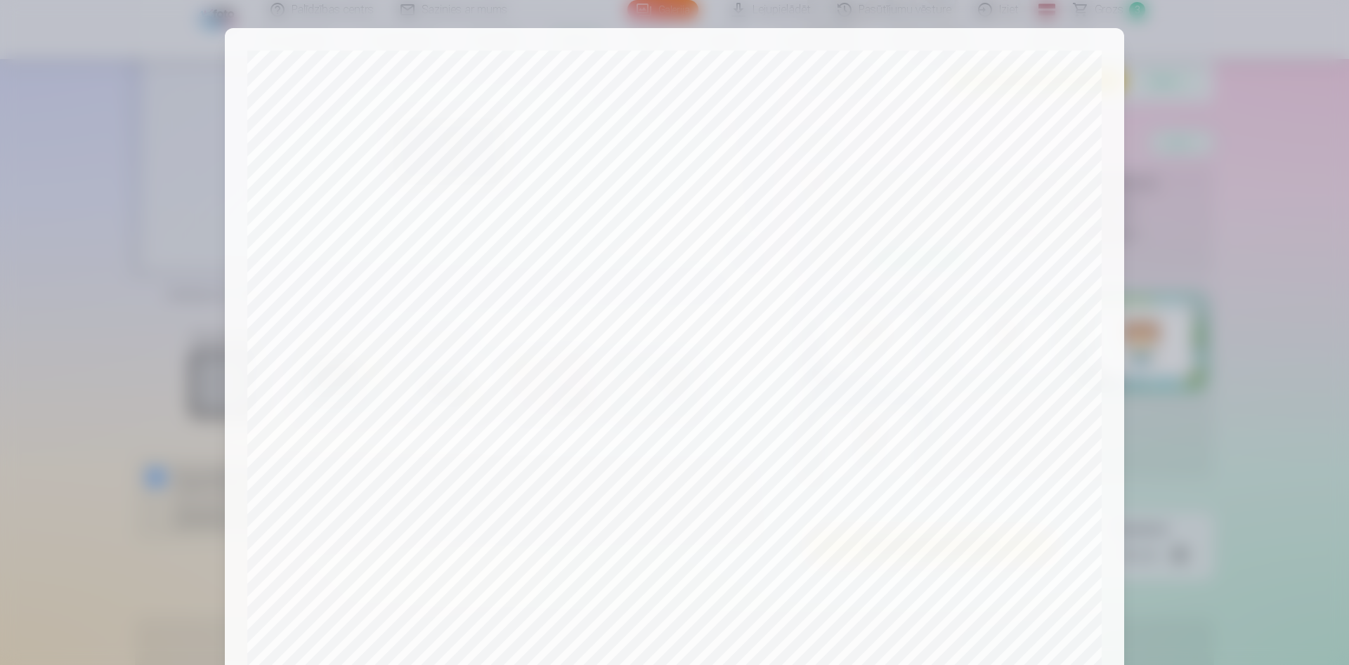
scroll to position [346, 0]
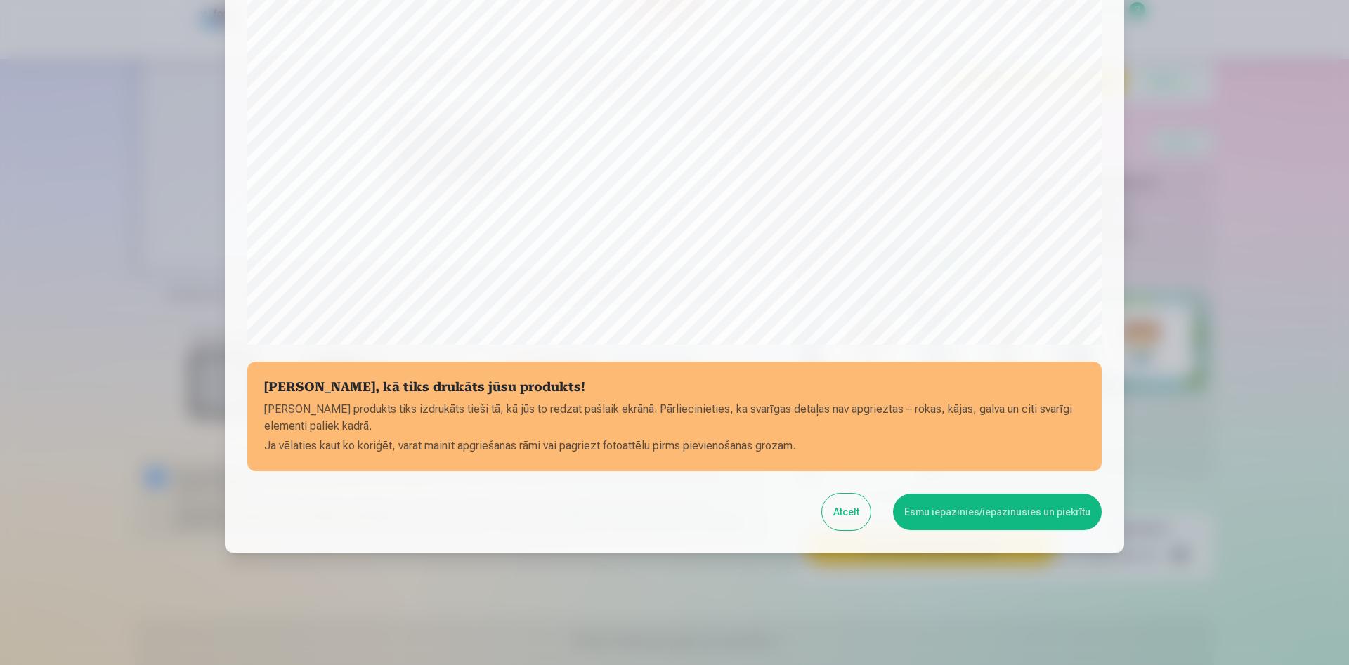
click at [1037, 514] on button "Esmu iepazinies/iepazinusies un piekrītu" at bounding box center [997, 512] width 209 height 37
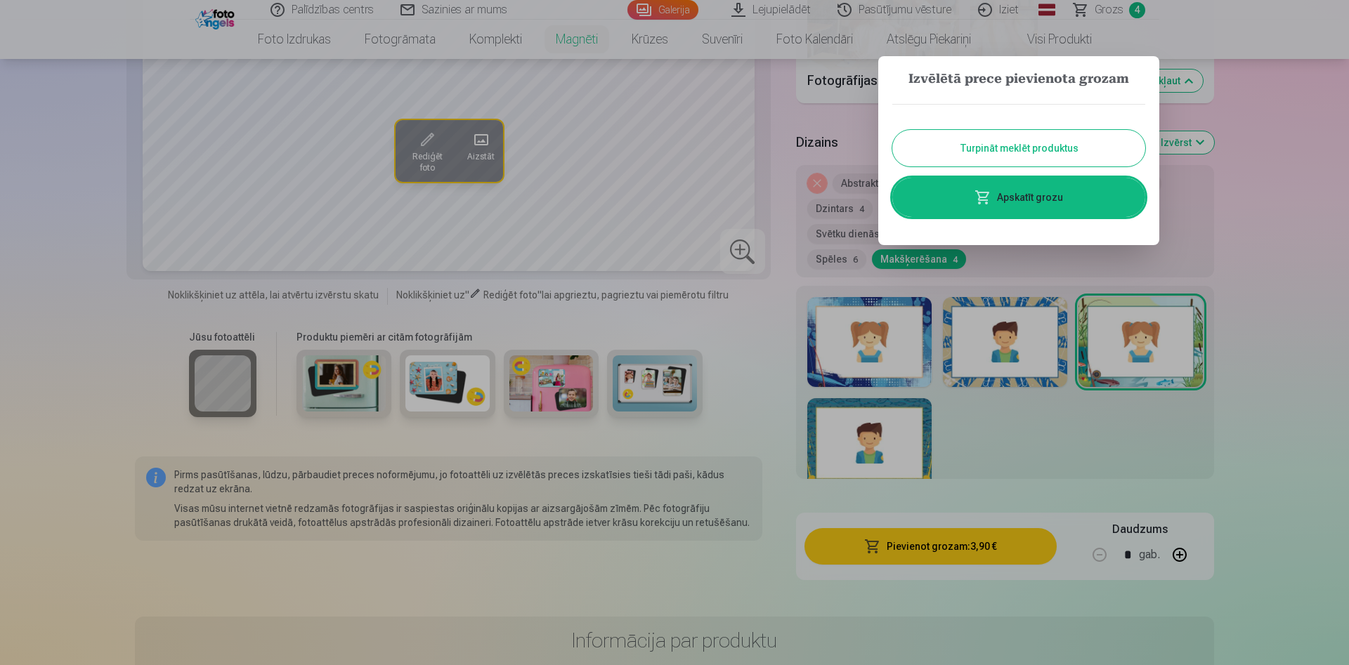
click at [1067, 150] on button "Turpināt meklēt produktus" at bounding box center [1018, 148] width 253 height 37
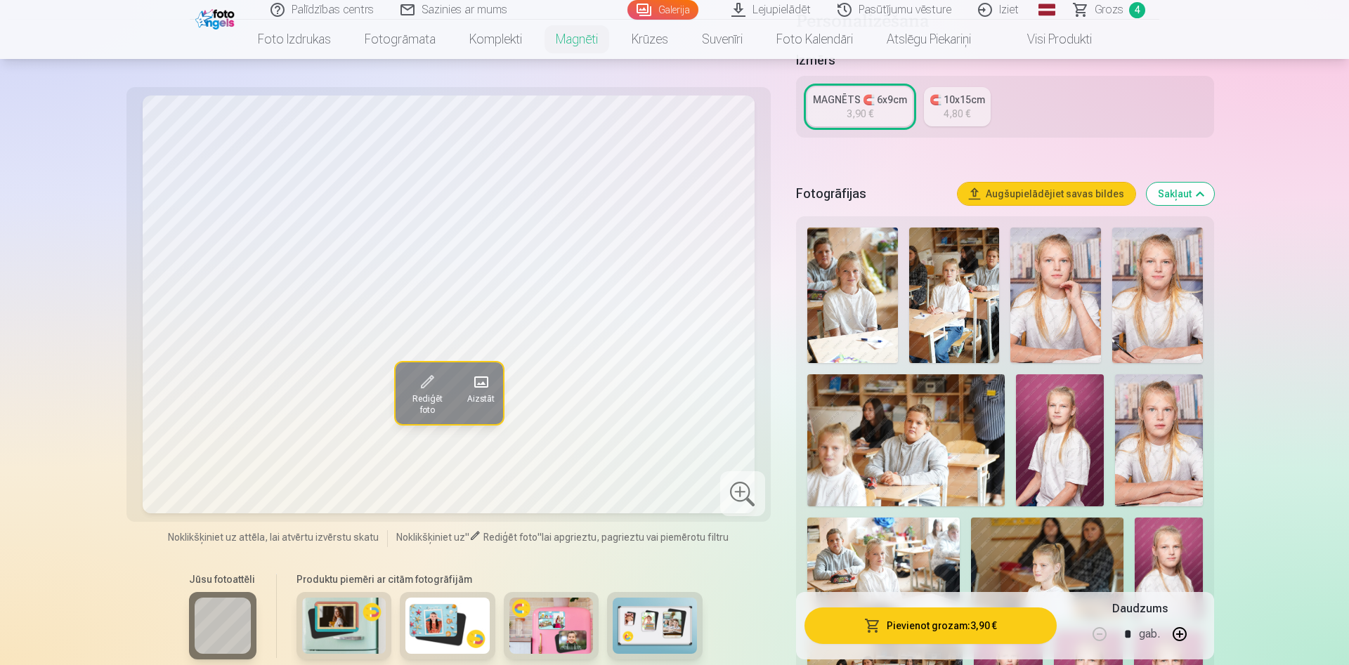
scroll to position [0, 0]
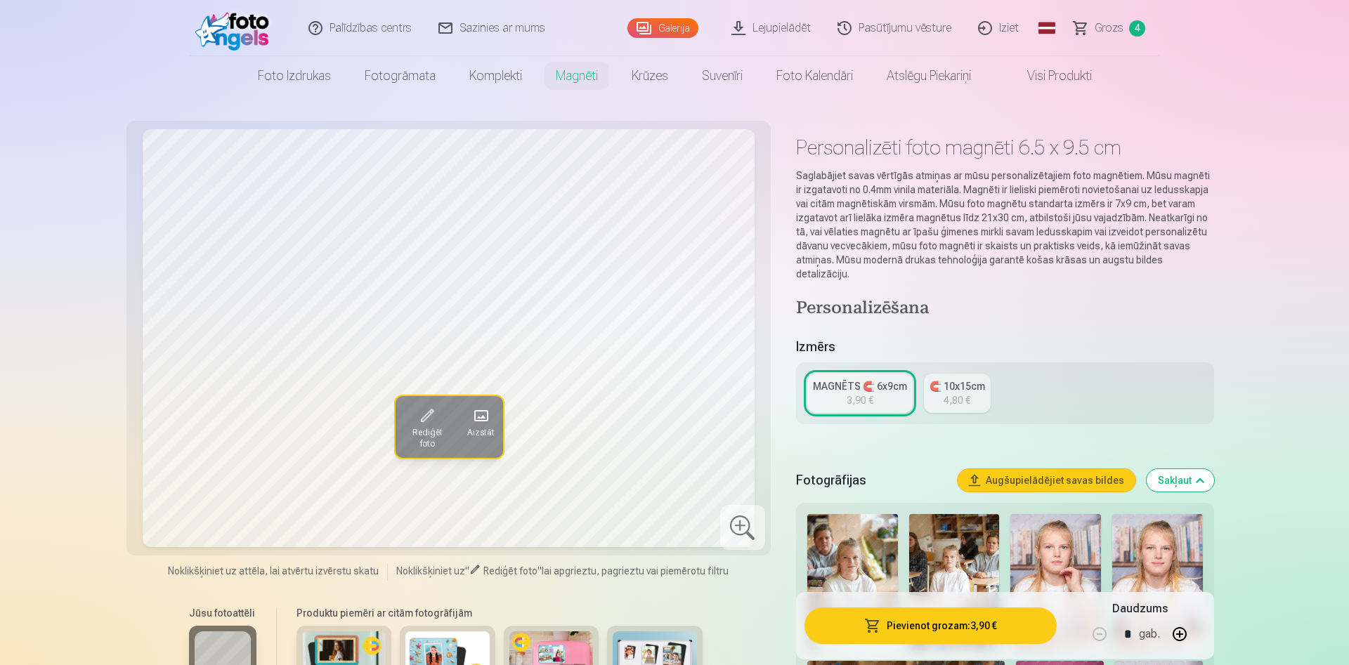
drag, startPoint x: 1126, startPoint y: 27, endPoint x: 1011, endPoint y: 216, distance: 220.4
click at [1125, 29] on link "Grozs 4" at bounding box center [1110, 28] width 98 height 56
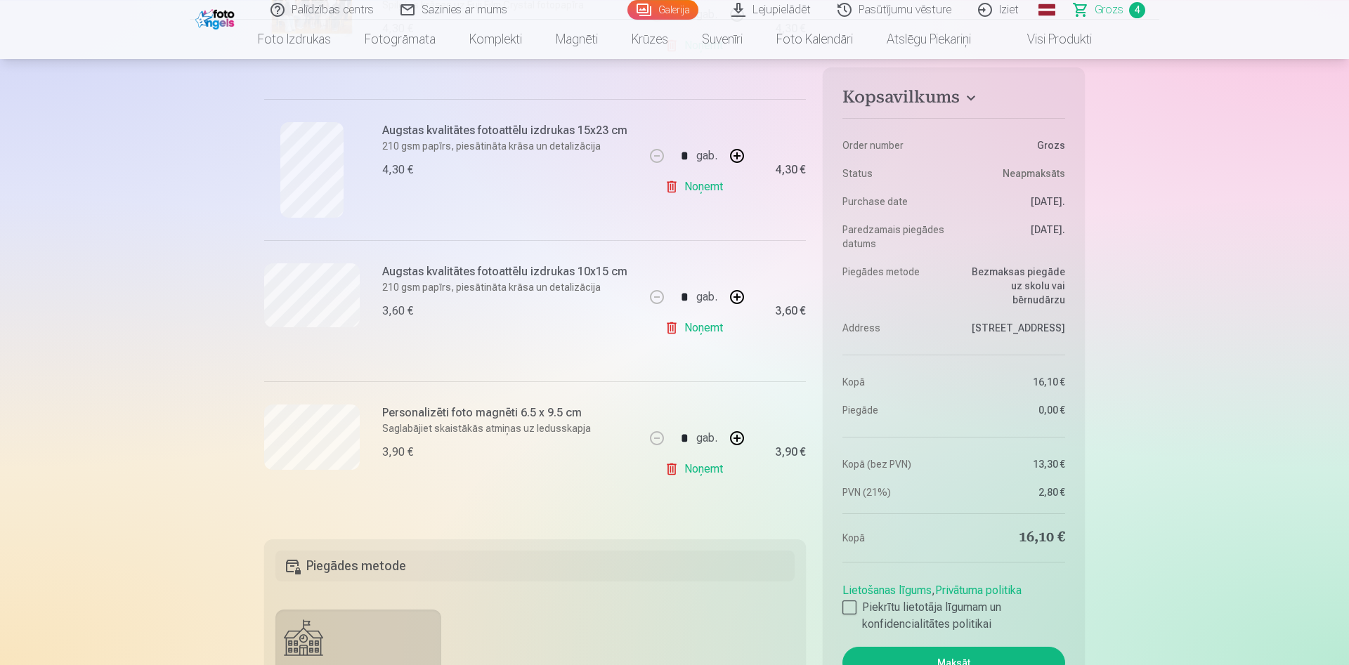
scroll to position [430, 0]
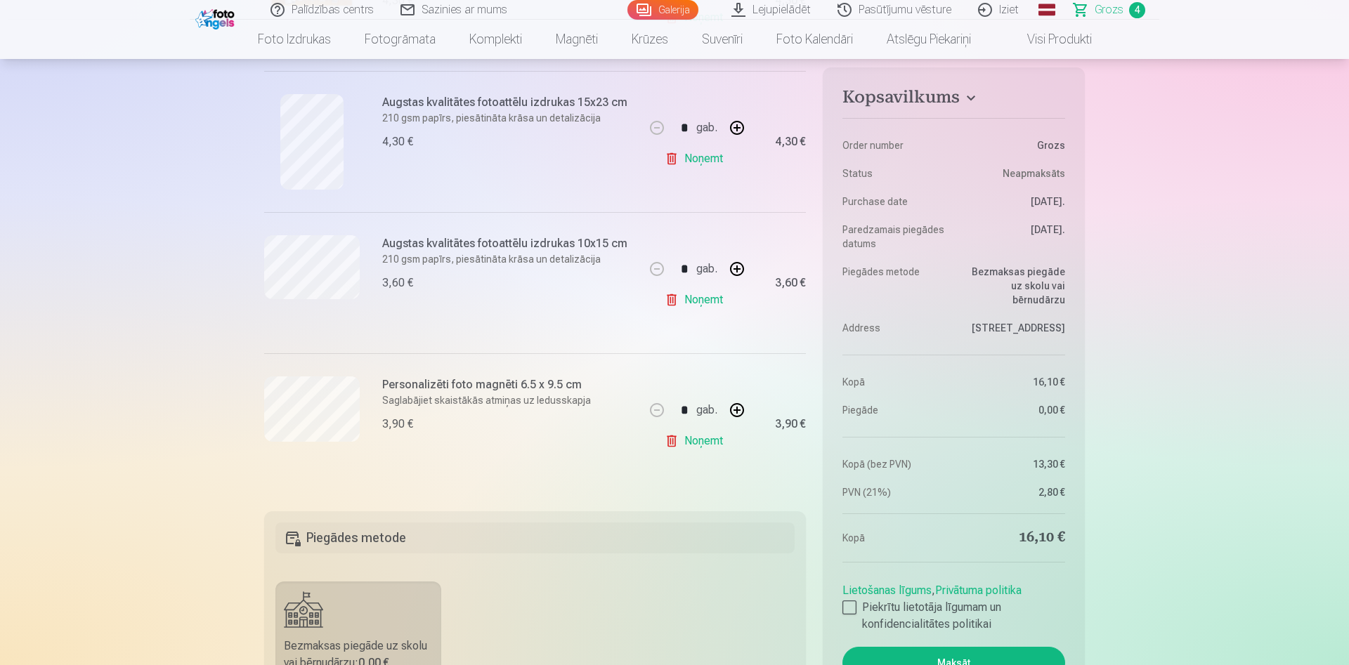
click at [682, 298] on link "Noņemt" at bounding box center [697, 300] width 64 height 28
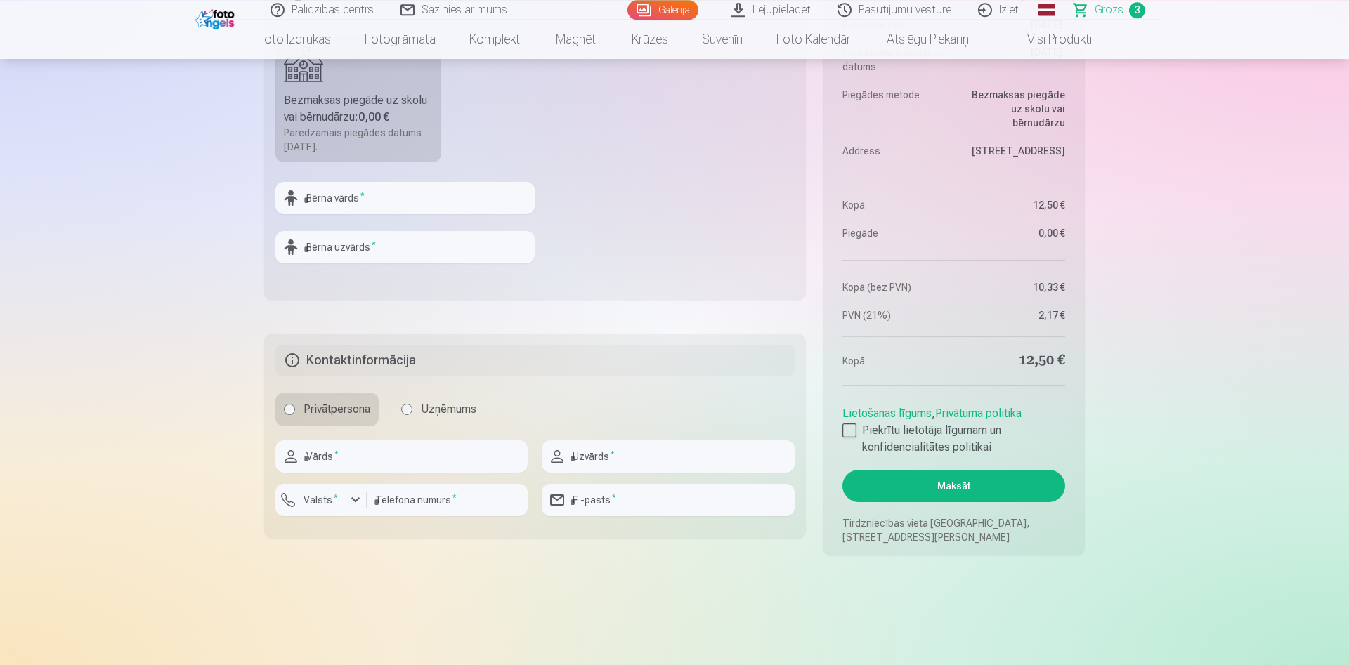
scroll to position [860, 0]
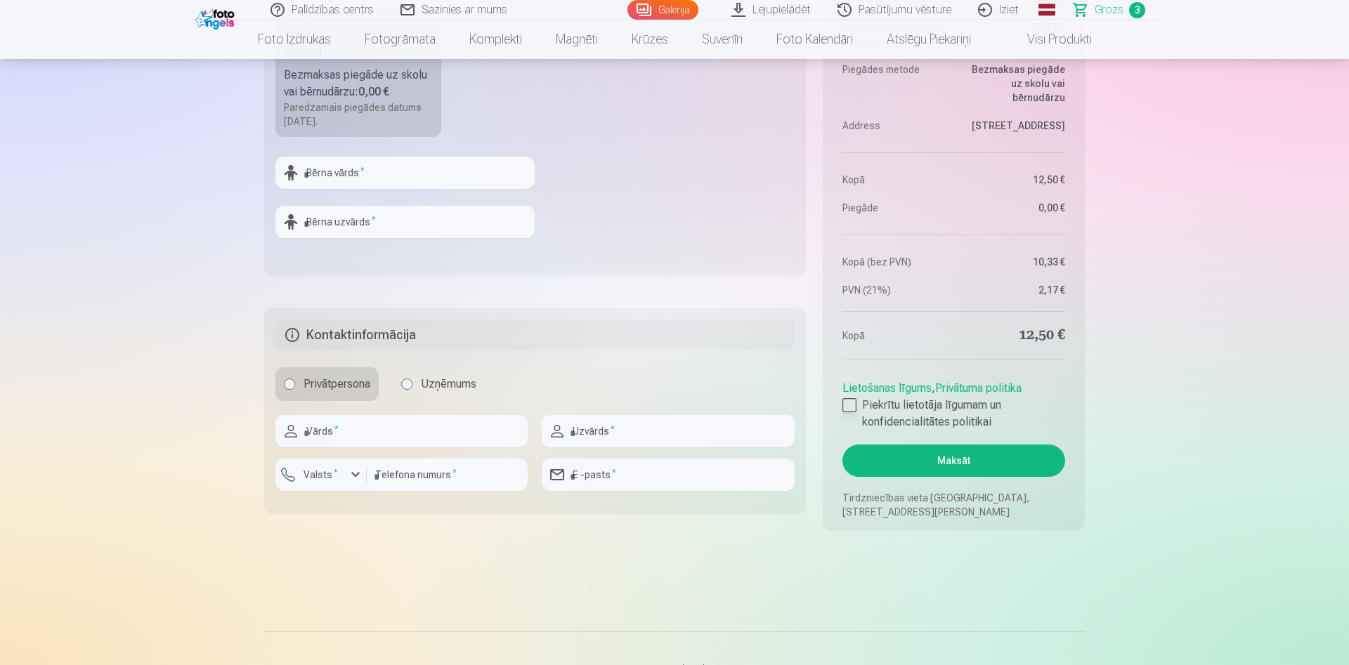
click at [846, 406] on div at bounding box center [849, 405] width 14 height 14
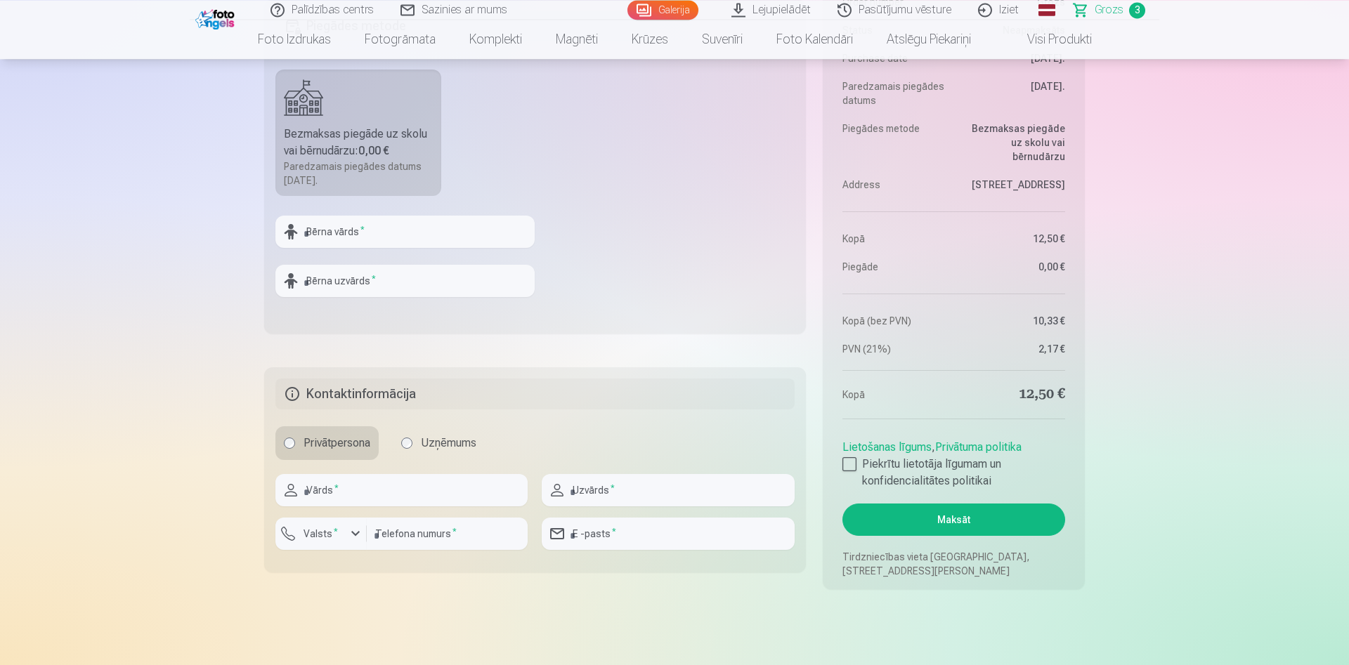
scroll to position [788, 0]
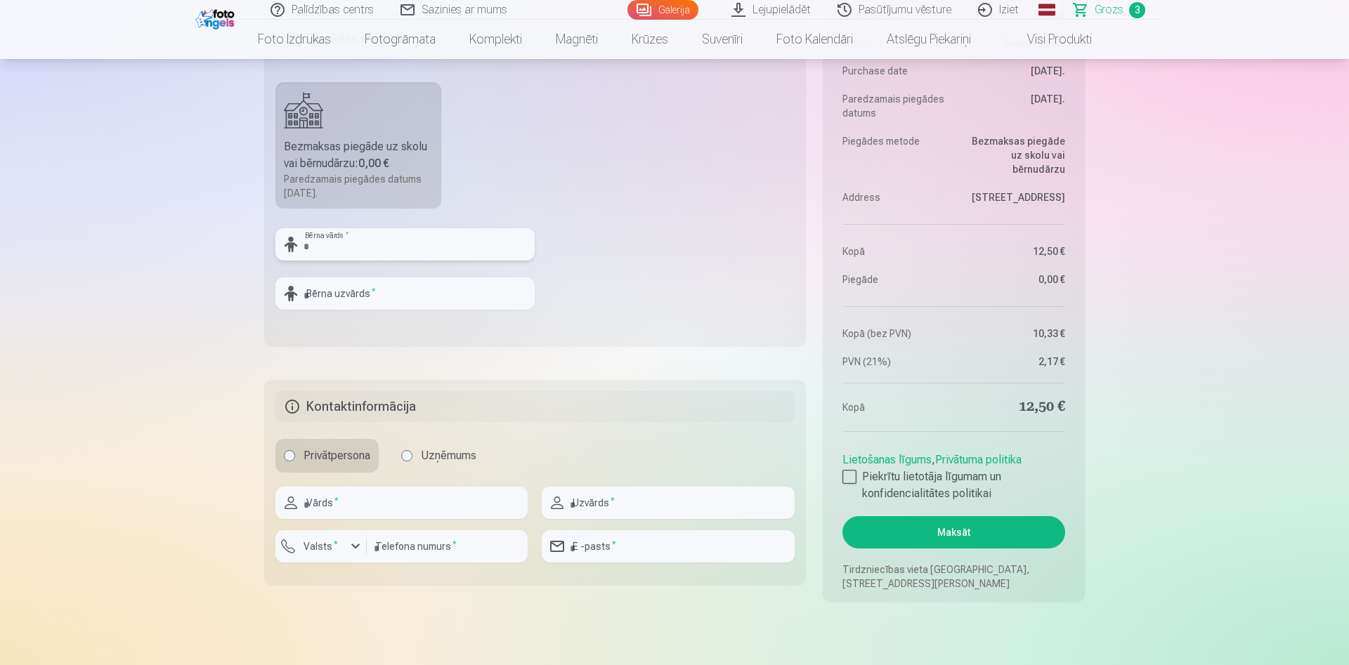
click at [379, 241] on input "text" at bounding box center [404, 244] width 259 height 32
